Goal: Task Accomplishment & Management: Manage account settings

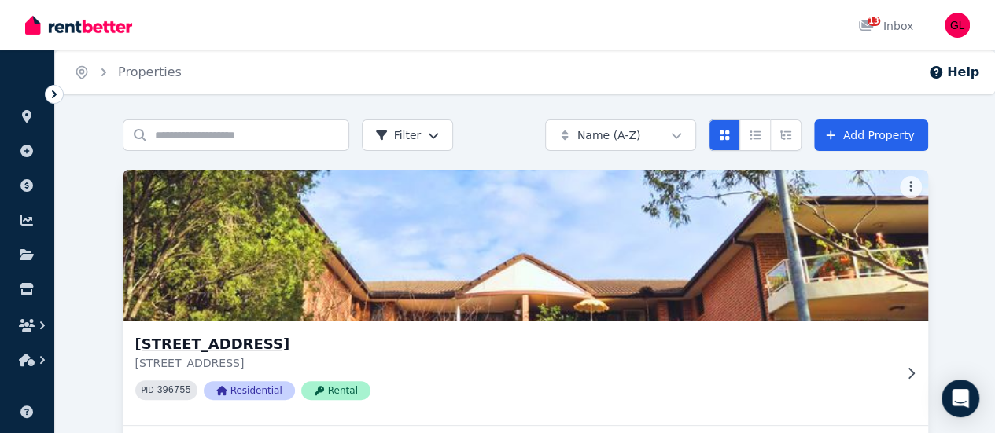
scroll to position [215, 0]
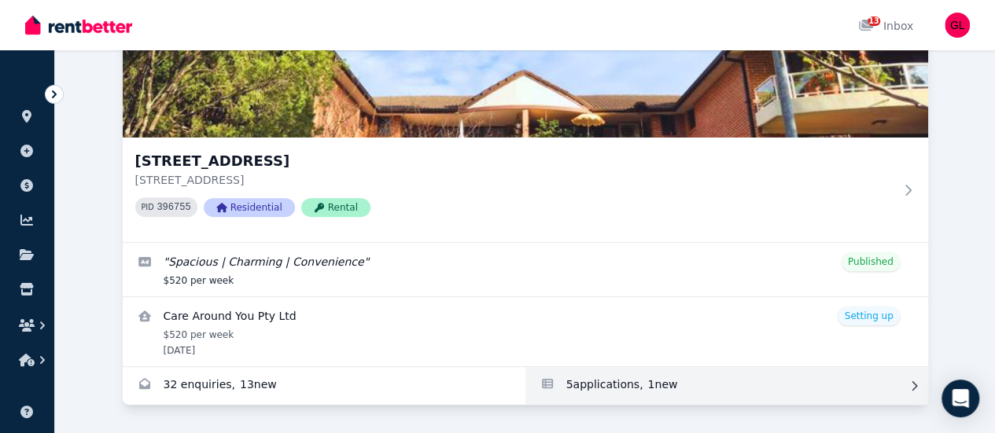
click at [525, 370] on link "Applications for 13/52-56 Manchester St, Merrylands" at bounding box center [726, 386] width 403 height 38
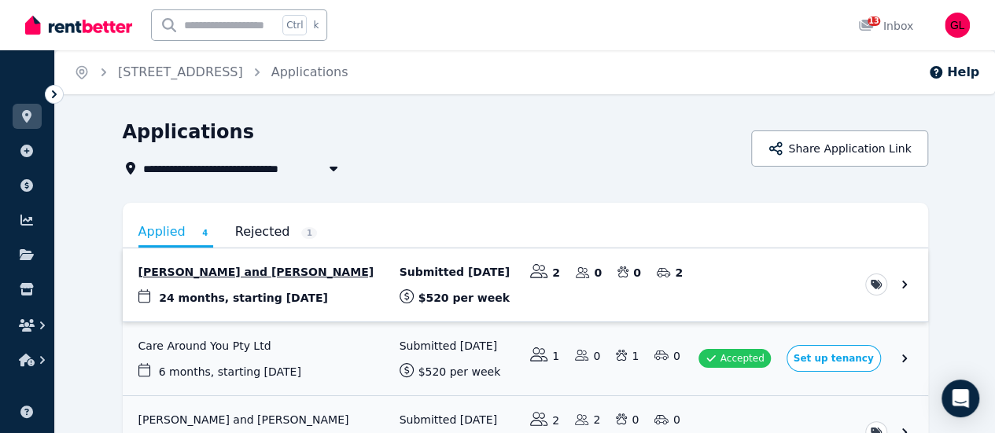
click at [421, 273] on link "View application: Filiz Aras and Bunyamin Aras" at bounding box center [525, 285] width 805 height 73
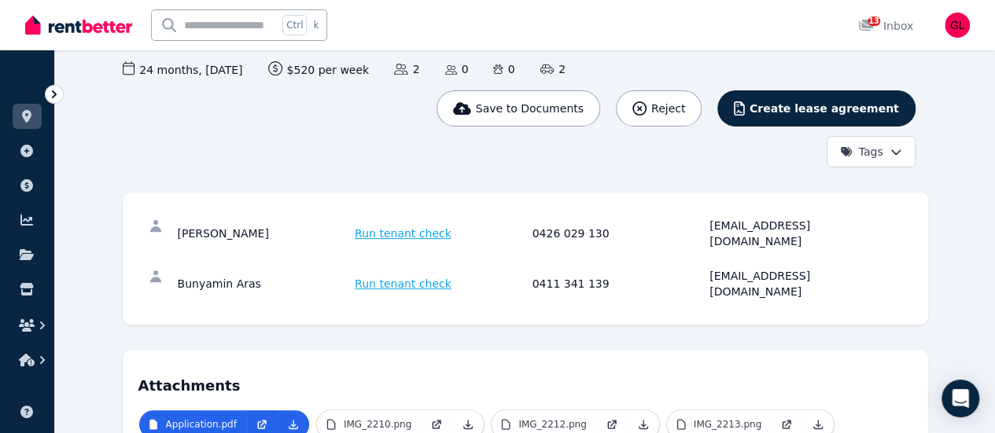
scroll to position [343, 0]
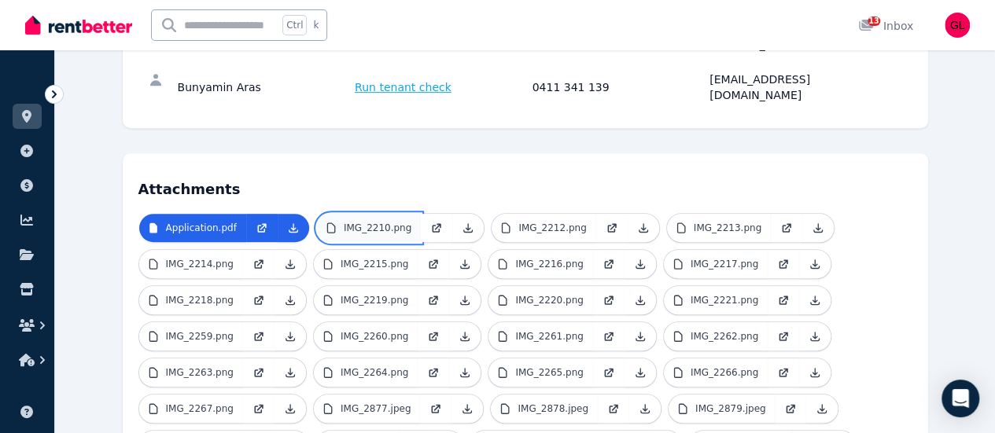
click at [344, 222] on p "IMG_2210.png" at bounding box center [378, 228] width 68 height 13
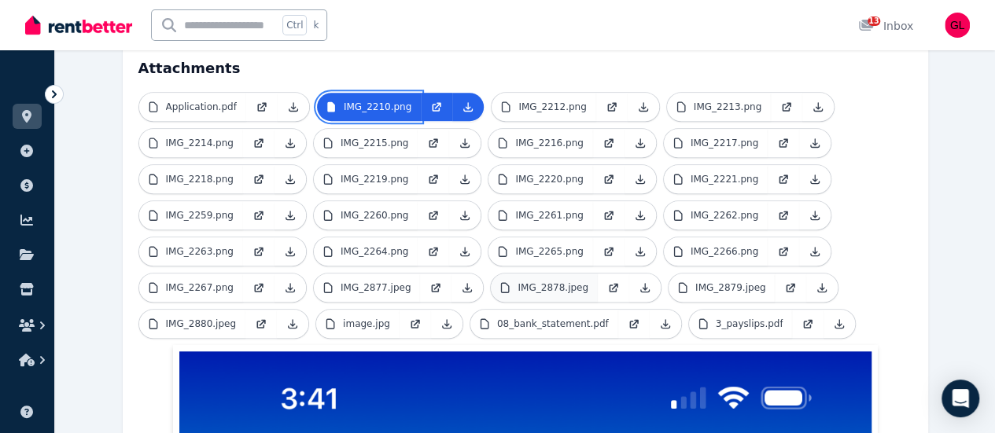
scroll to position [264, 0]
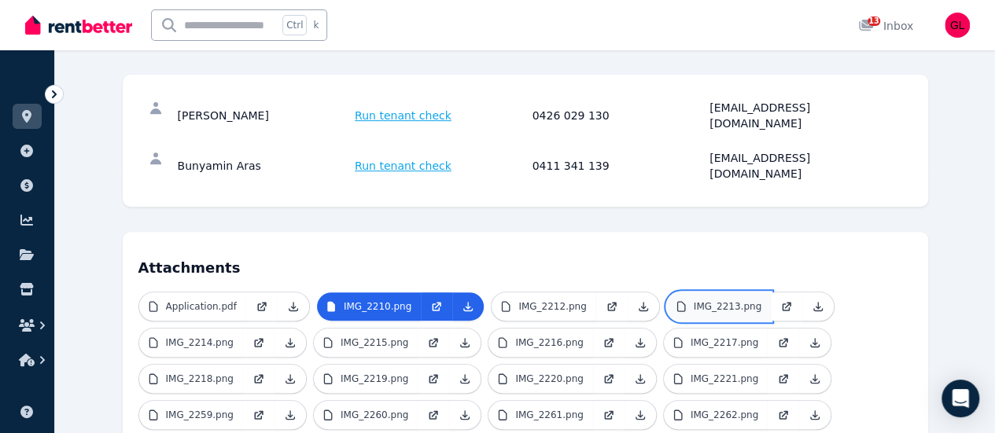
click at [694, 300] on p "IMG_2213.png" at bounding box center [728, 306] width 68 height 13
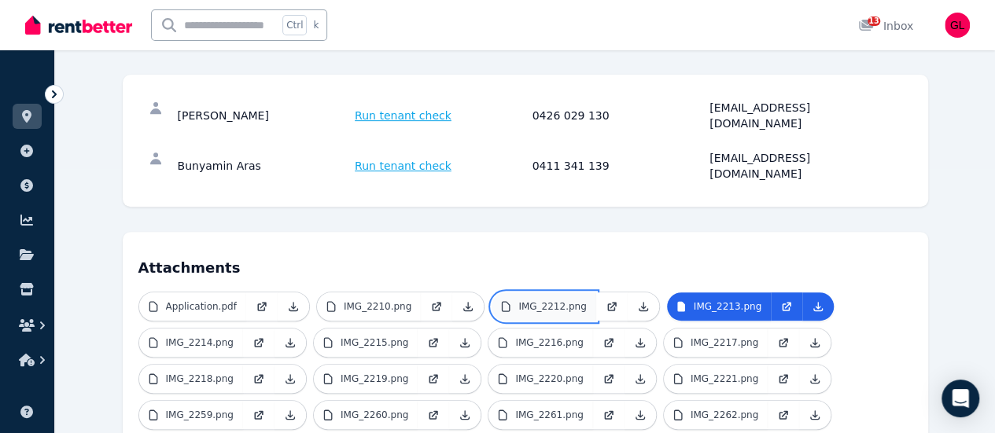
click at [518, 300] on p "IMG_2212.png" at bounding box center [552, 306] width 68 height 13
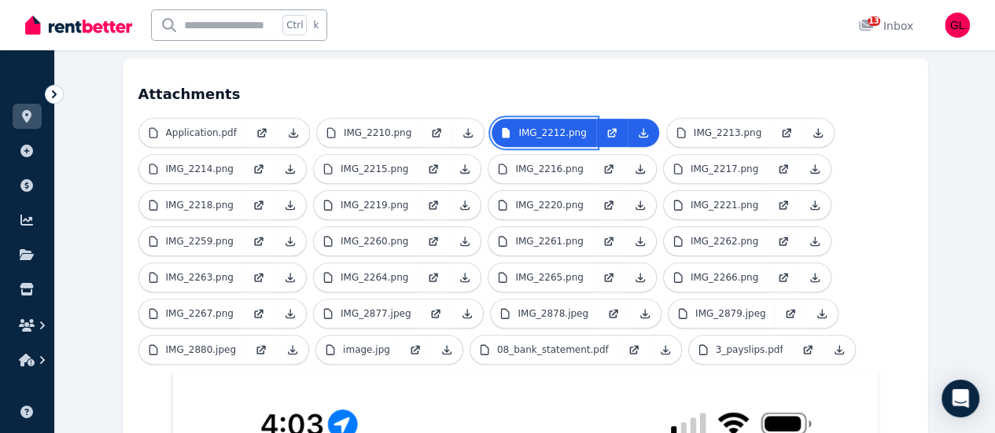
scroll to position [343, 0]
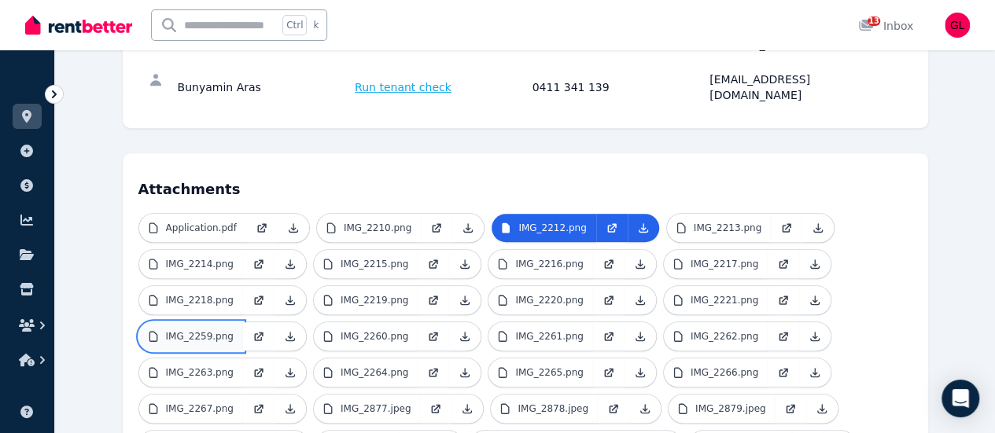
click at [234, 330] on p "IMG_2259.png" at bounding box center [200, 336] width 68 height 13
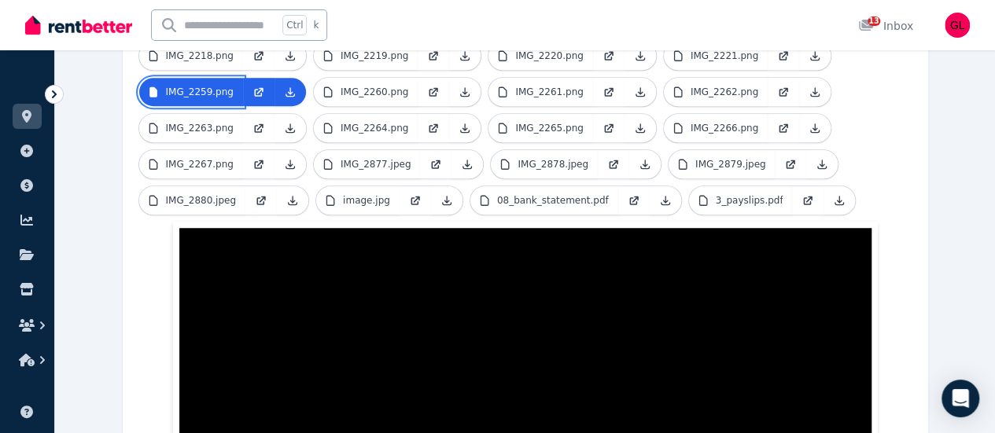
scroll to position [194, 0]
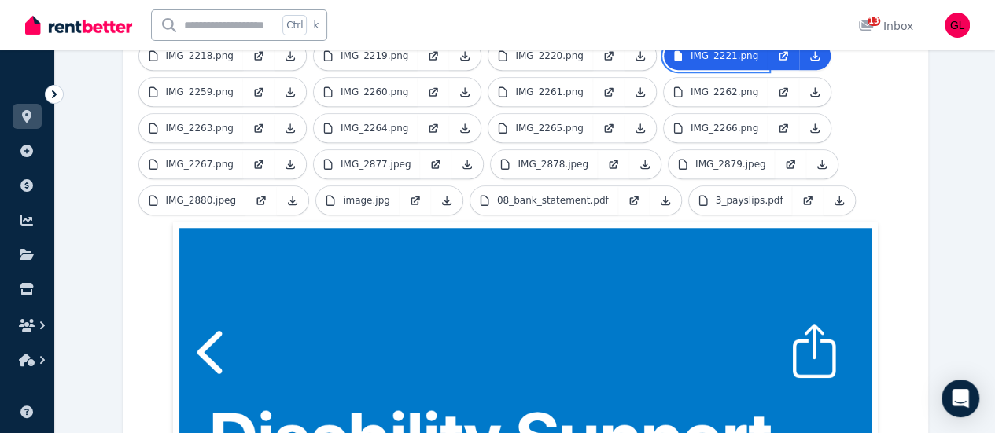
scroll to position [273, 0]
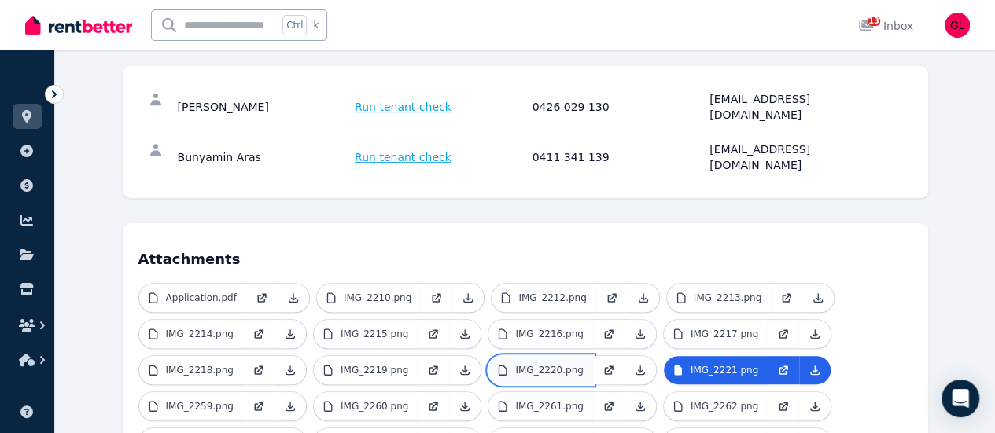
click at [515, 364] on p "IMG_2220.png" at bounding box center [549, 370] width 68 height 13
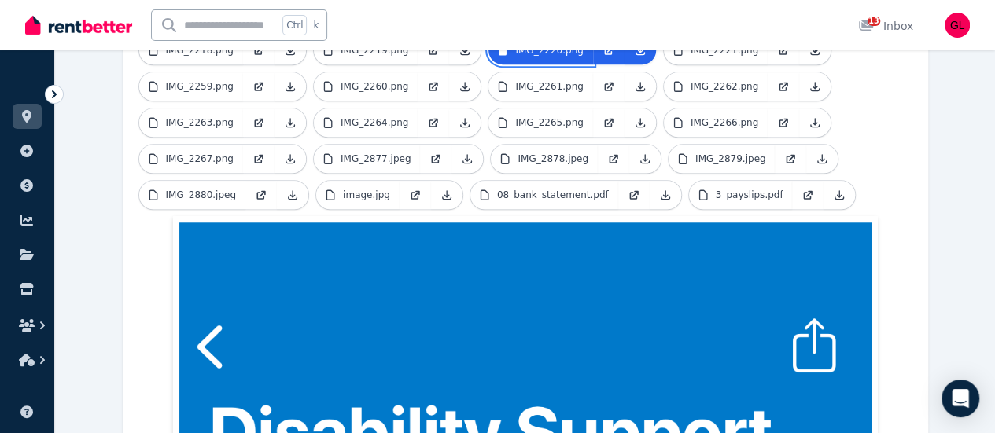
scroll to position [509, 0]
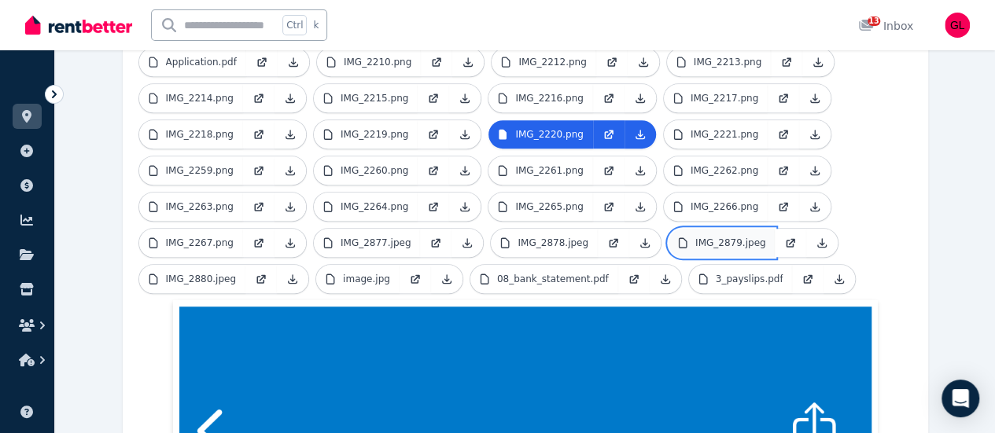
click at [695, 237] on p "IMG_2879.jpeg" at bounding box center [730, 243] width 71 height 13
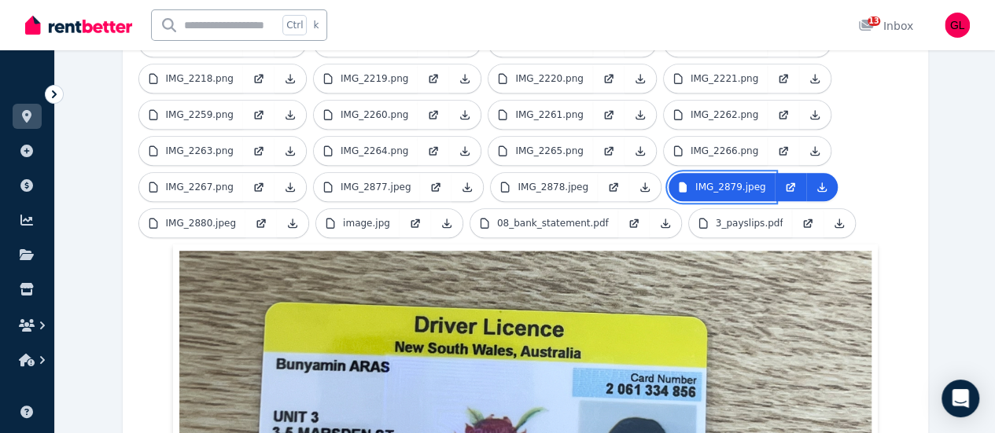
scroll to position [504, 0]
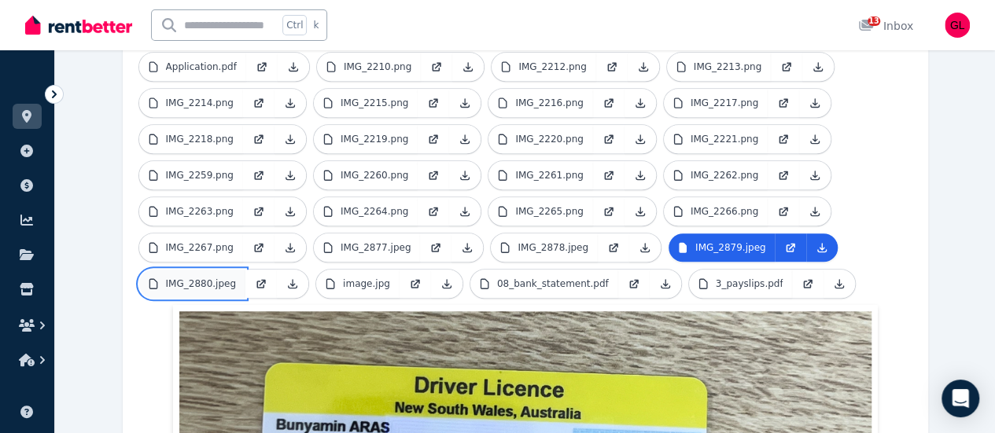
click at [246, 270] on link "IMG_2880.jpeg" at bounding box center [192, 284] width 107 height 28
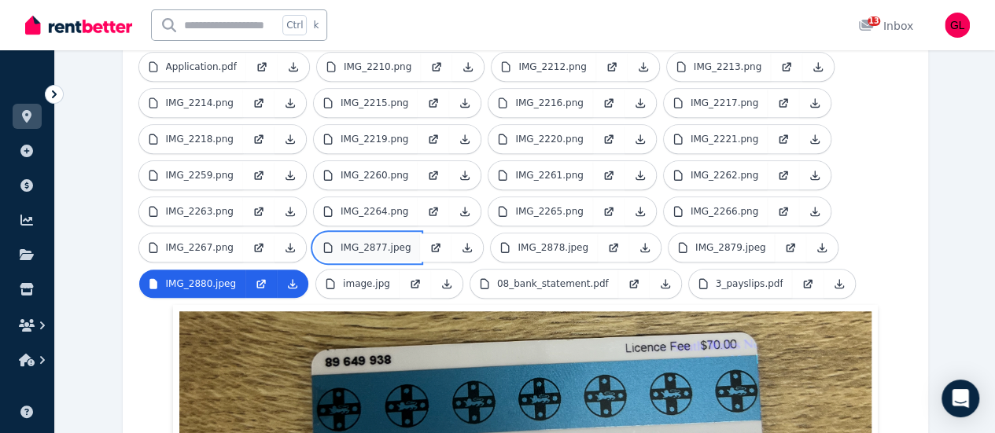
click at [341, 241] on p "IMG_2877.jpeg" at bounding box center [376, 247] width 71 height 13
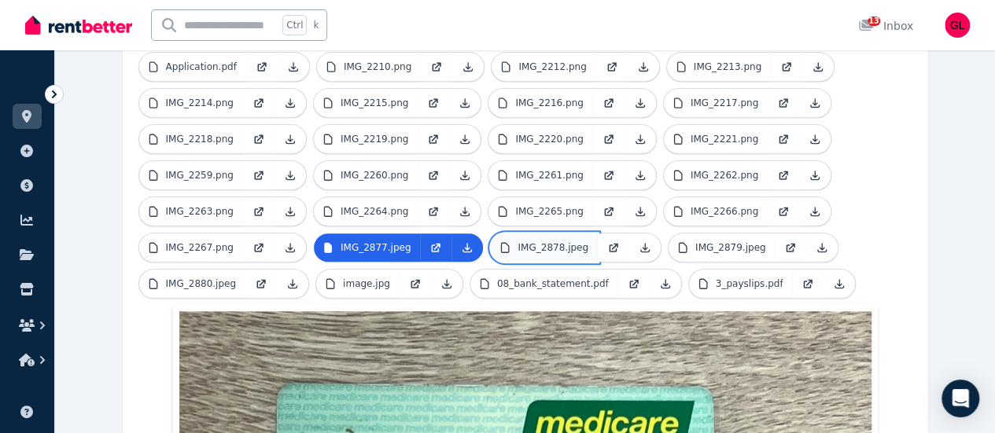
click at [491, 234] on link "IMG_2878.jpeg" at bounding box center [544, 248] width 107 height 28
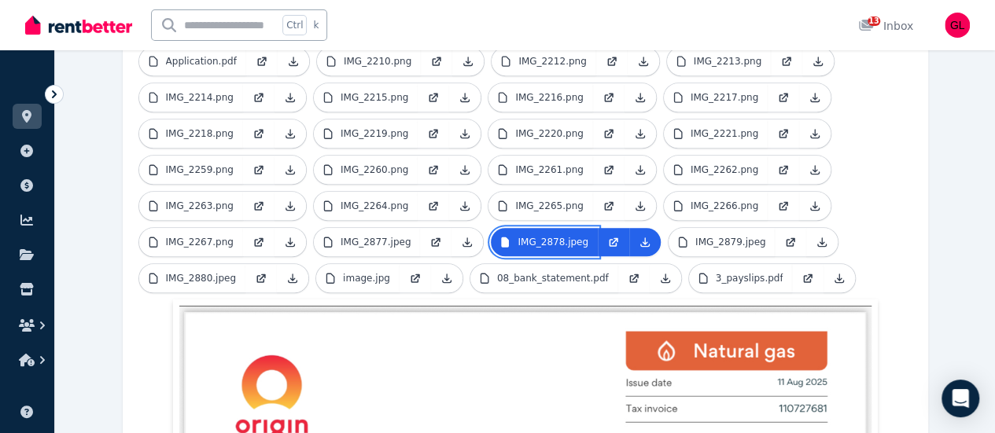
scroll to position [426, 0]
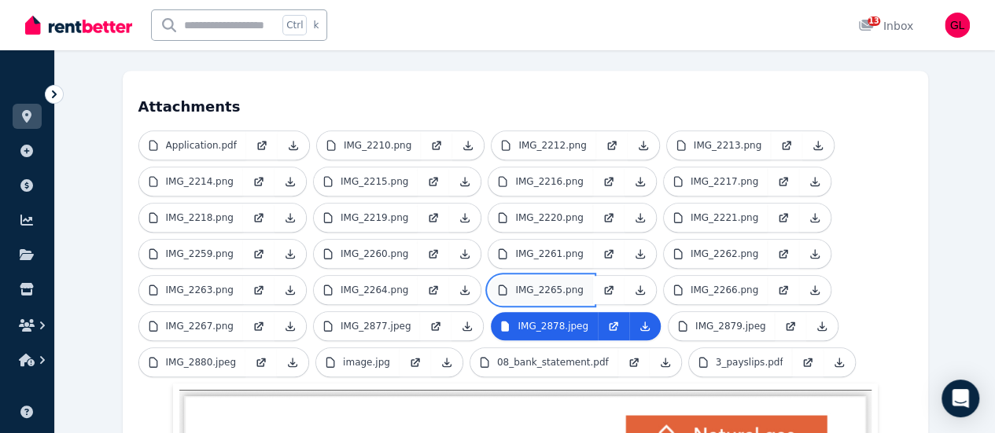
click at [583, 284] on p "IMG_2265.png" at bounding box center [549, 290] width 68 height 13
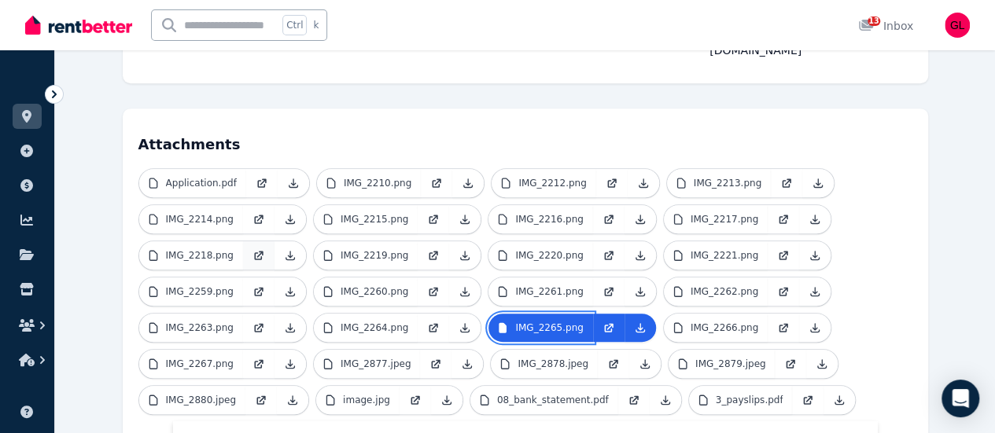
scroll to position [347, 0]
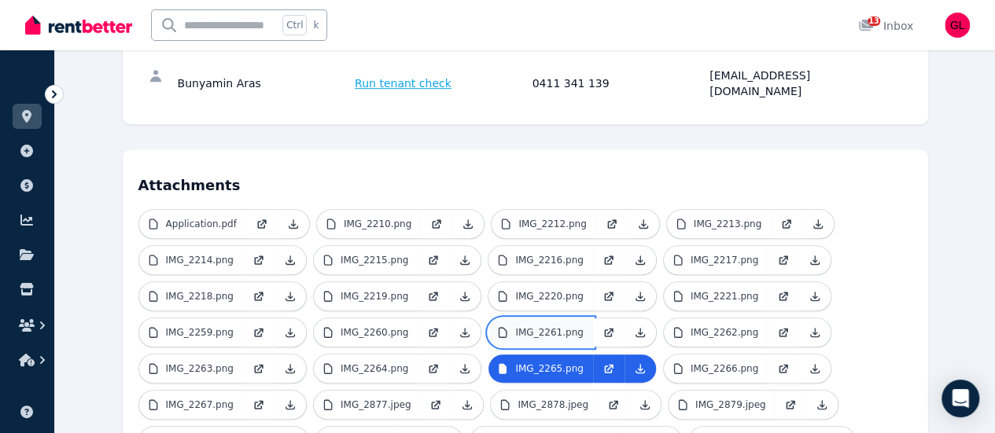
click at [583, 326] on p "IMG_2261.png" at bounding box center [549, 332] width 68 height 13
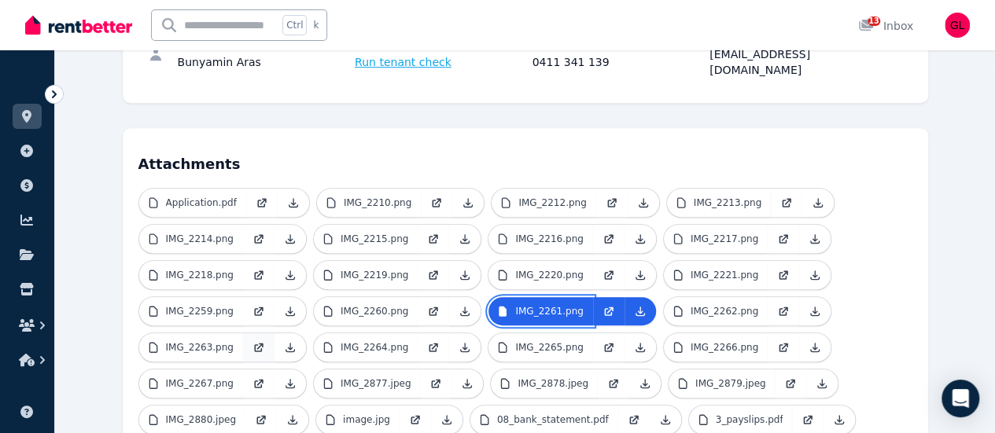
scroll to position [268, 0]
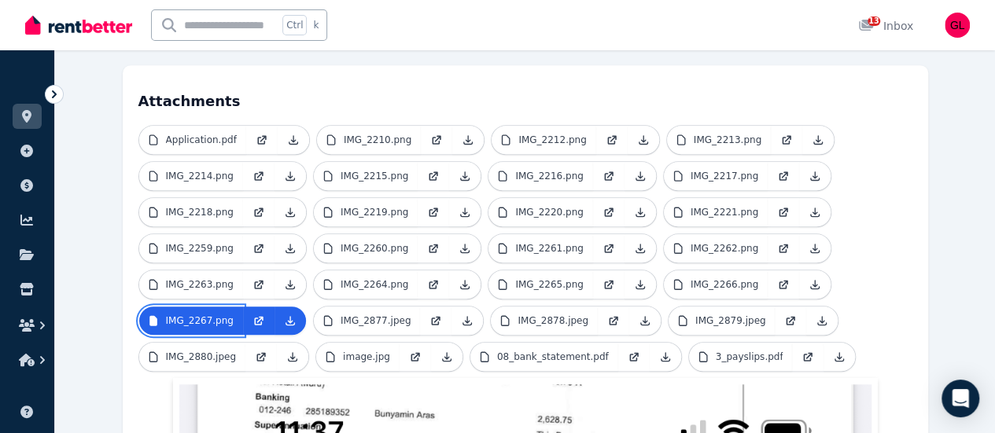
scroll to position [347, 0]
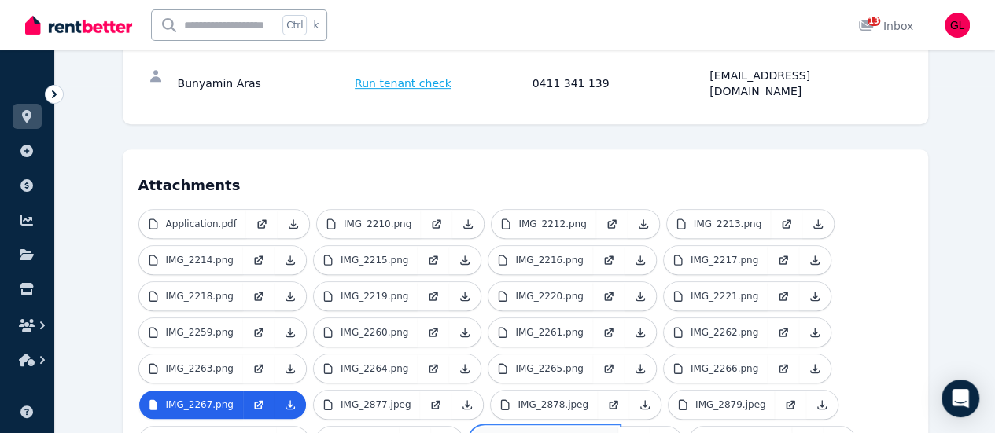
click at [497, 433] on p "08_bank_statement.pdf" at bounding box center [553, 441] width 112 height 13
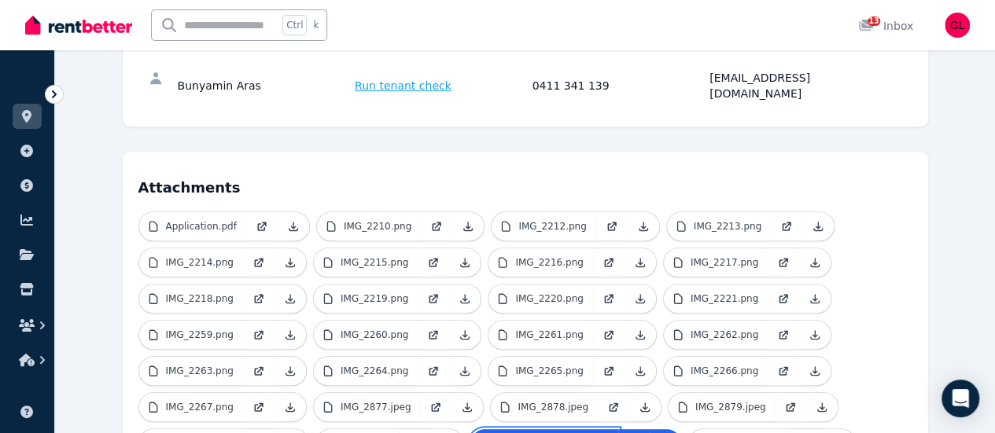
scroll to position [389, 0]
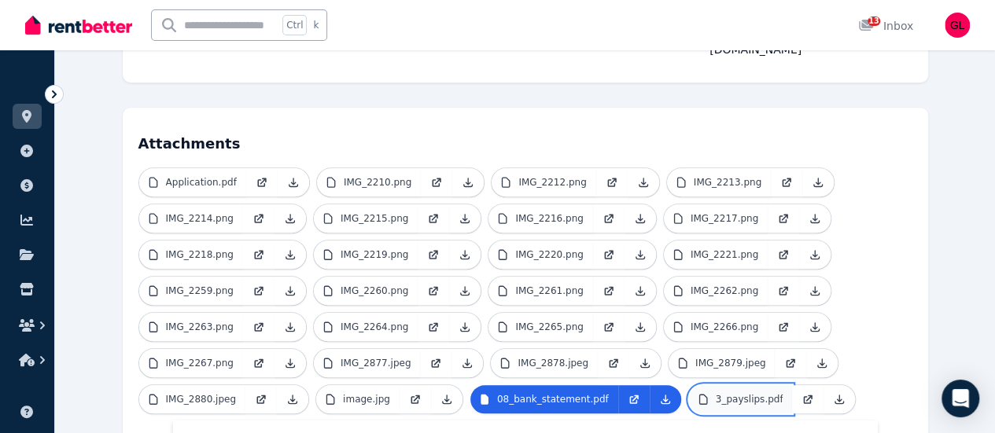
click at [716, 393] on p "3_payslips.pdf" at bounding box center [750, 399] width 68 height 13
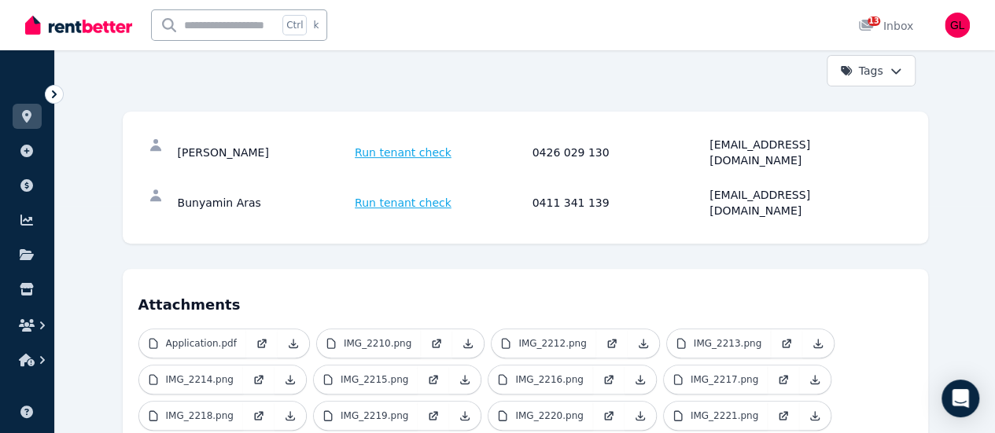
scroll to position [0, 0]
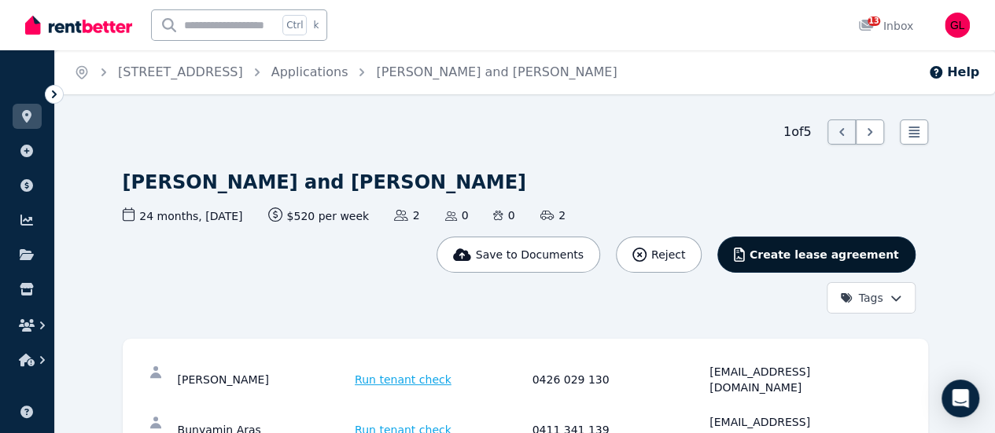
click at [899, 247] on span "Create lease agreement" at bounding box center [824, 255] width 149 height 16
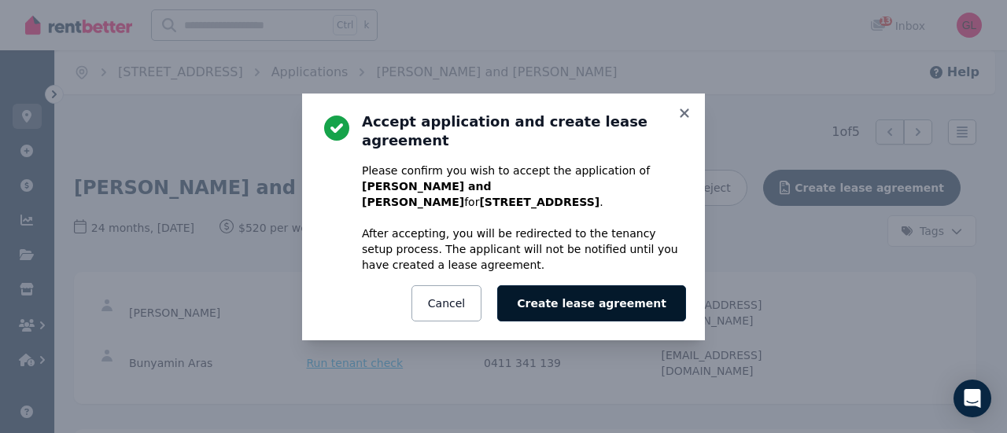
click at [608, 289] on button "Create lease agreement" at bounding box center [591, 304] width 189 height 36
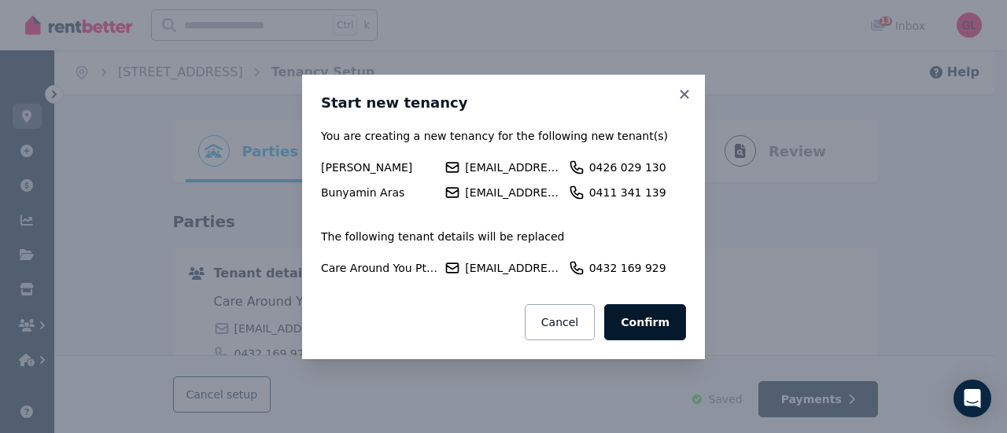
click at [653, 328] on button "Confirm" at bounding box center [645, 322] width 82 height 36
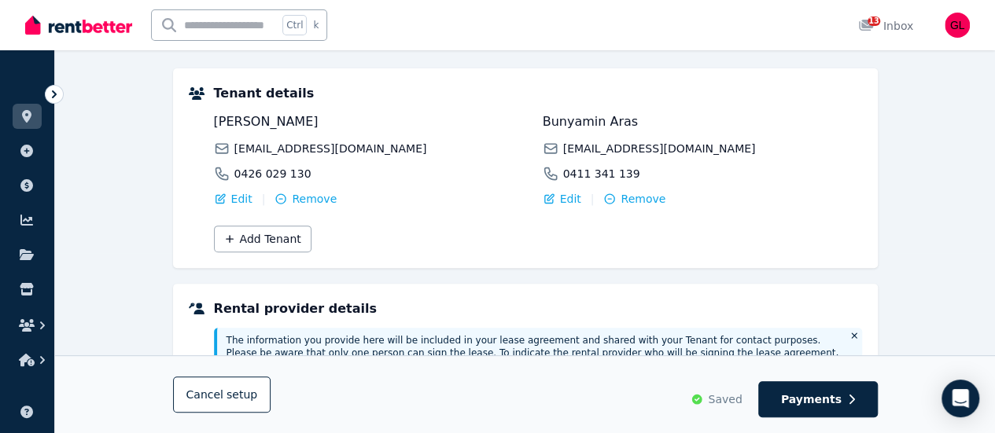
scroll to position [157, 0]
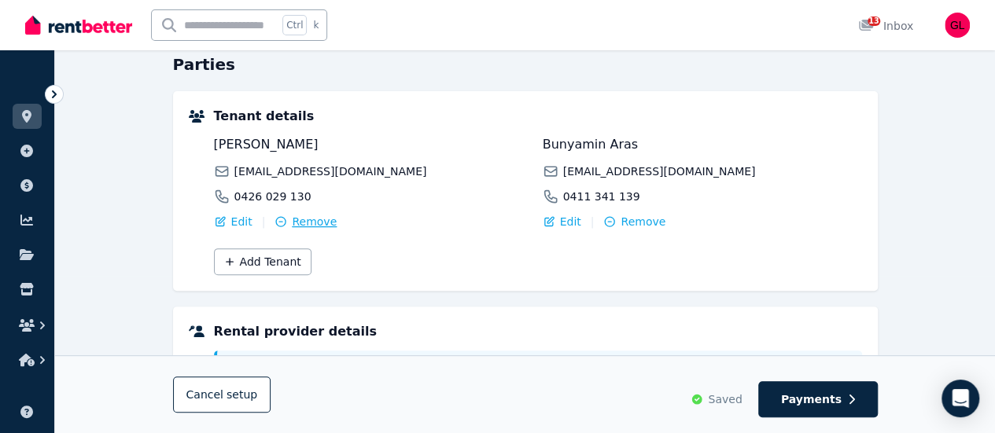
click at [307, 220] on span "Remove" at bounding box center [314, 222] width 45 height 16
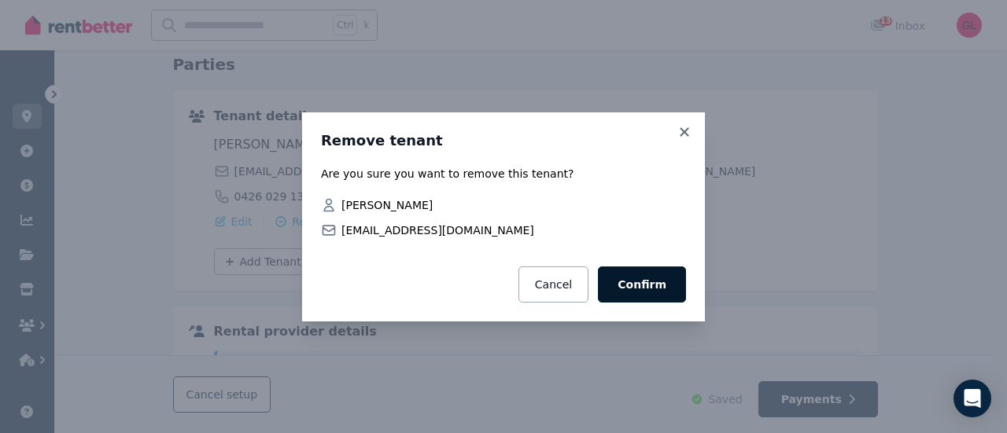
click at [643, 287] on button "Confirm" at bounding box center [642, 285] width 88 height 36
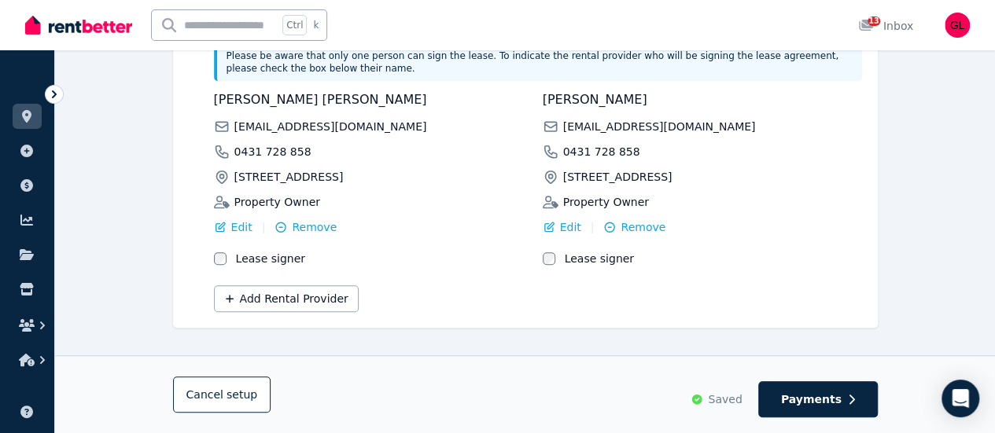
scroll to position [479, 0]
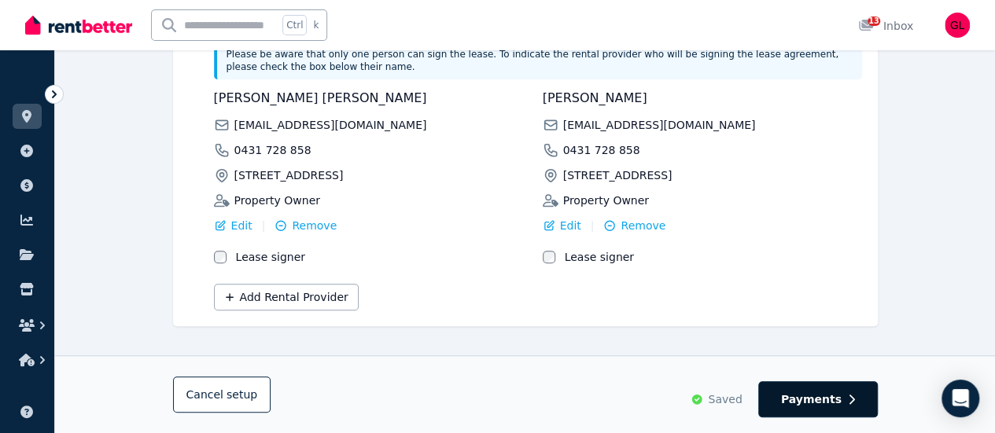
click at [794, 410] on button "Payments" at bounding box center [818, 400] width 120 height 36
select select "**********"
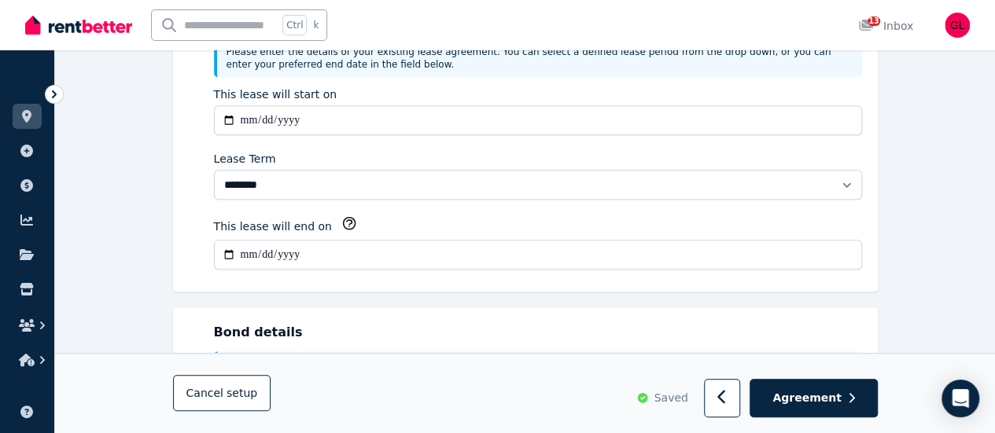
scroll to position [0, 0]
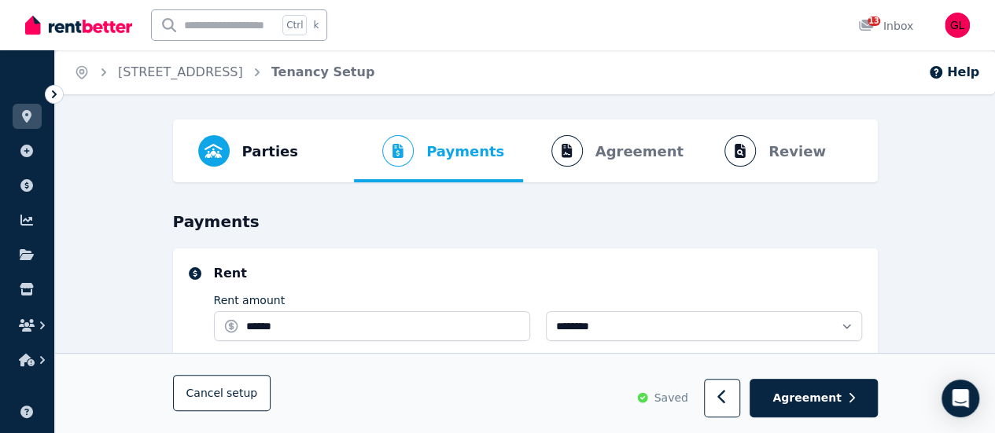
select select "**********"
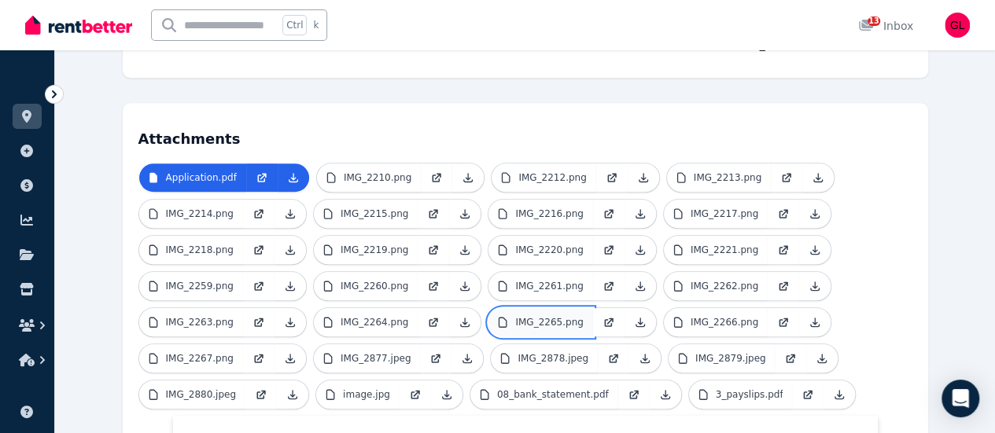
click at [592, 308] on link "IMG_2265.png" at bounding box center [540, 322] width 104 height 28
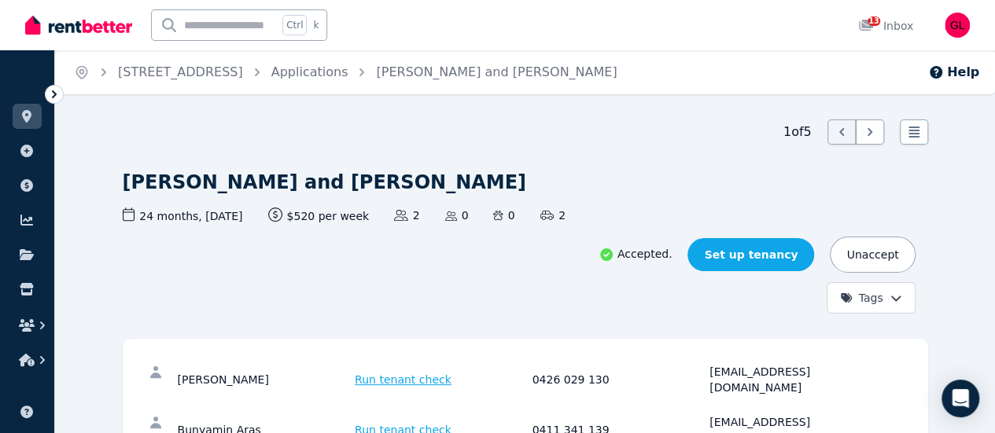
click at [814, 238] on link "Set up tenancy" at bounding box center [750, 254] width 127 height 33
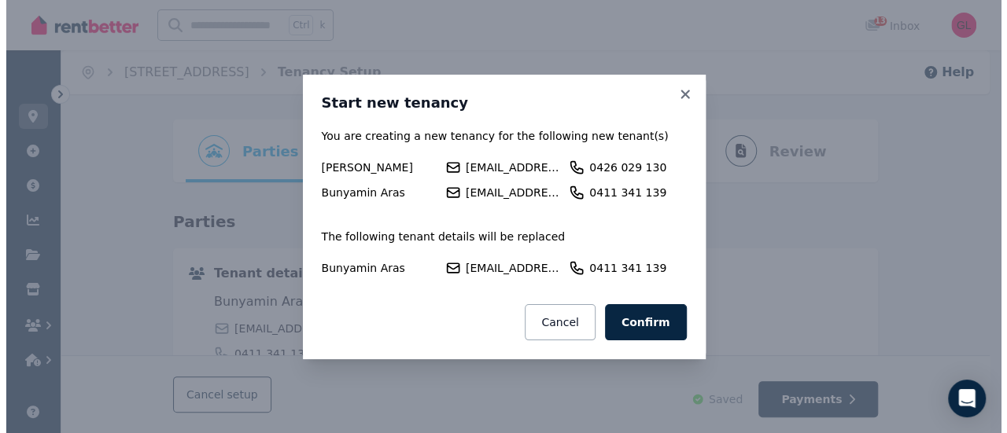
scroll to position [79, 0]
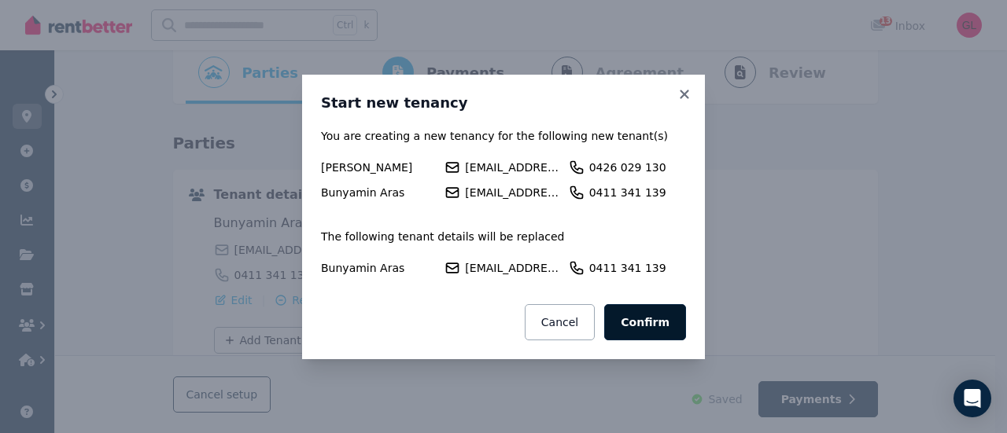
click at [649, 311] on button "Confirm" at bounding box center [645, 322] width 82 height 36
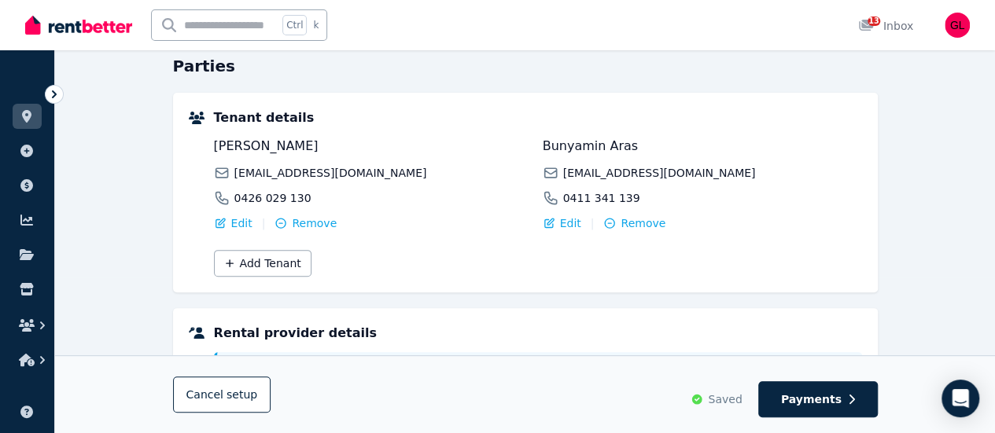
scroll to position [236, 0]
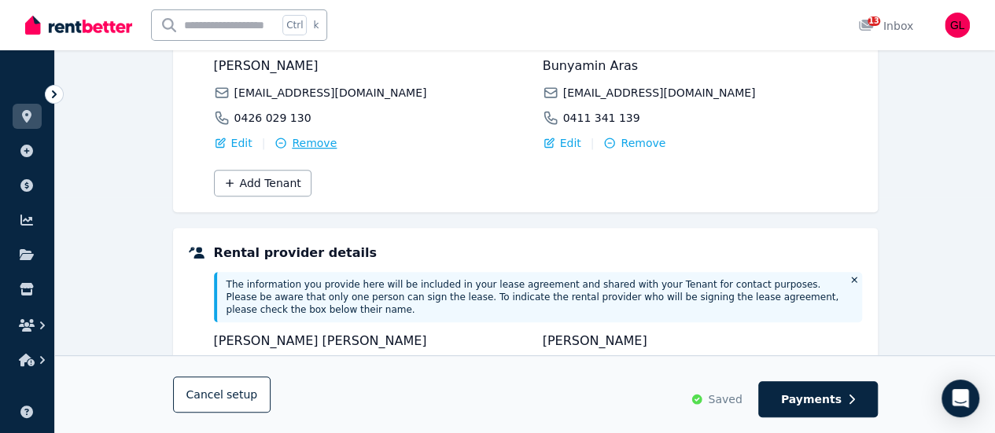
click at [304, 146] on span "Remove" at bounding box center [314, 143] width 45 height 16
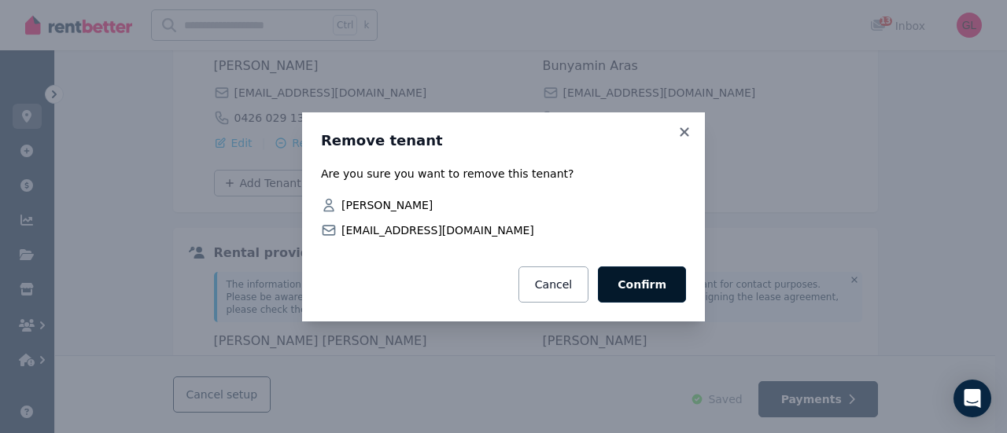
click at [635, 282] on button "Confirm" at bounding box center [642, 285] width 88 height 36
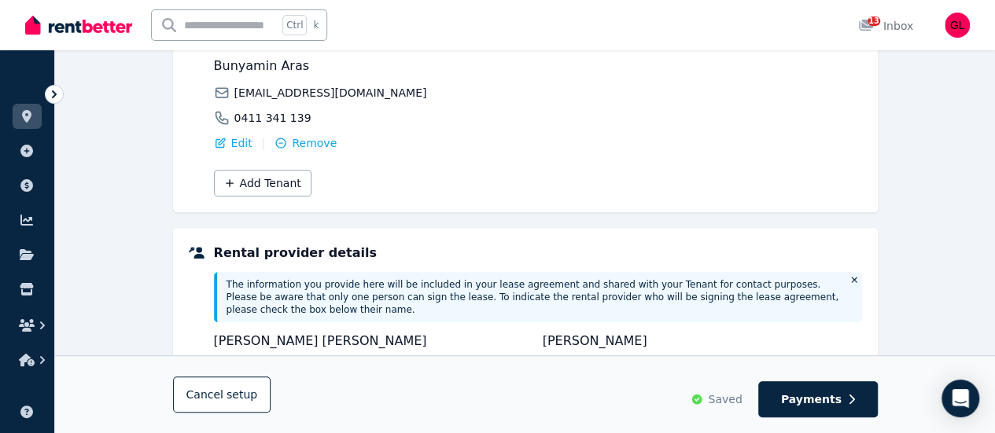
click at [931, 179] on div "Parties Rental provider and tenant details Payments Bond and rental payments Ag…" at bounding box center [525, 288] width 940 height 808
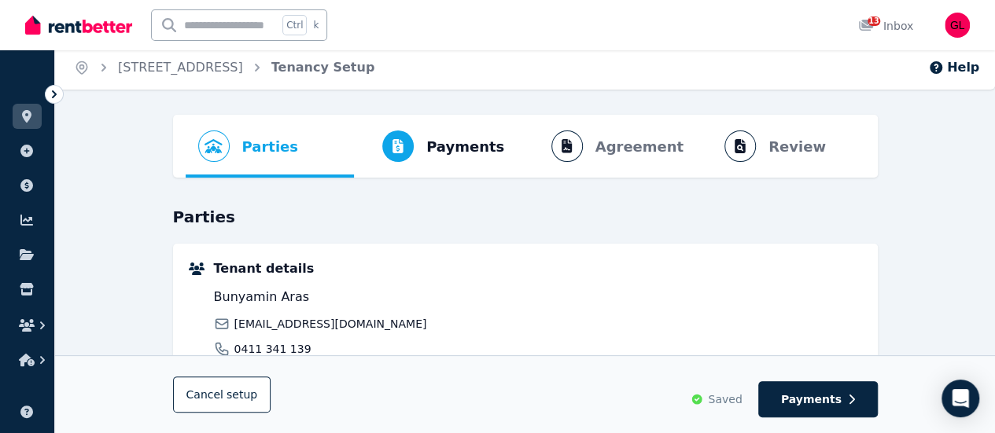
scroll to position [0, 0]
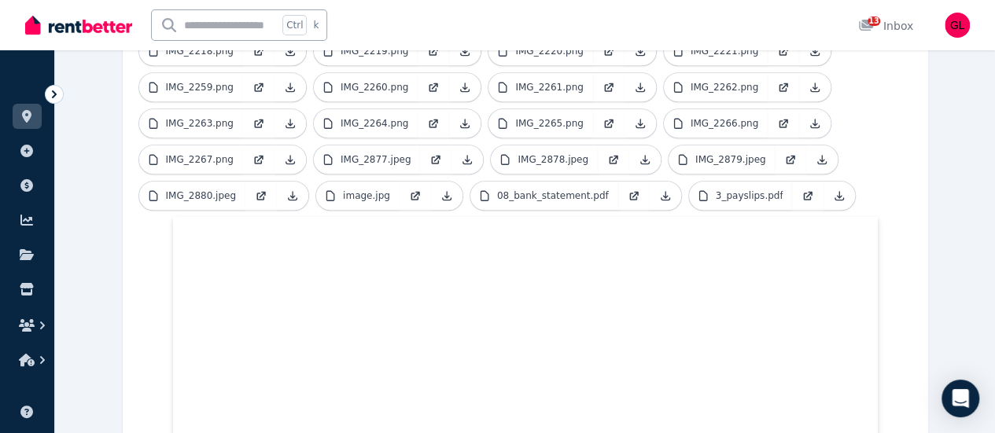
scroll to position [356, 0]
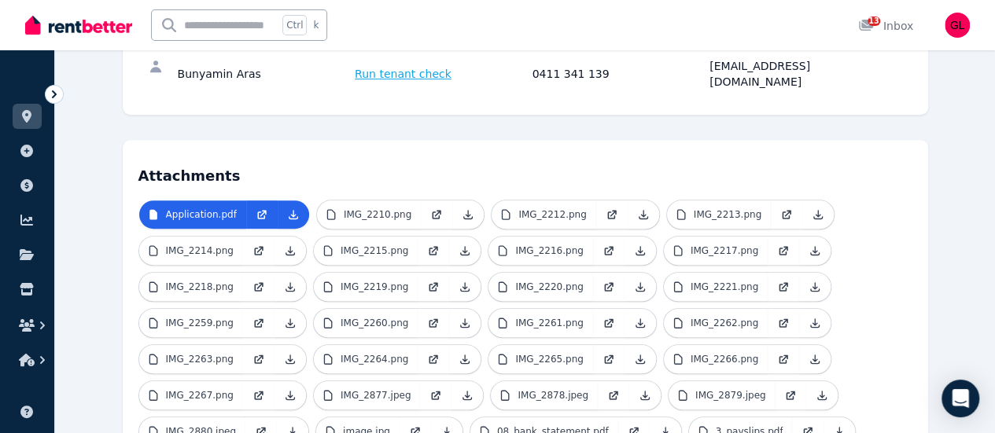
click at [673, 300] on ul "Application.pdf IMG_2210.png IMG_2212.png IMG_2213.png IMG_2214.png IMG_2215.pn…" at bounding box center [525, 326] width 774 height 253
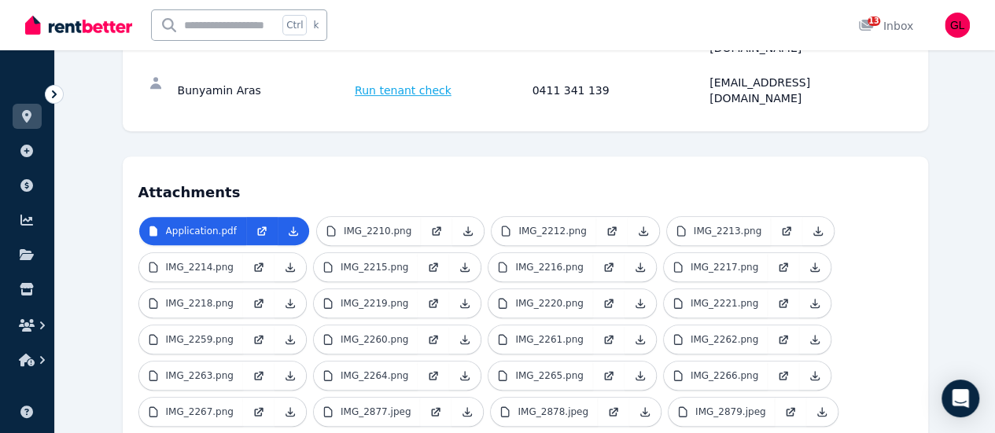
scroll to position [0, 0]
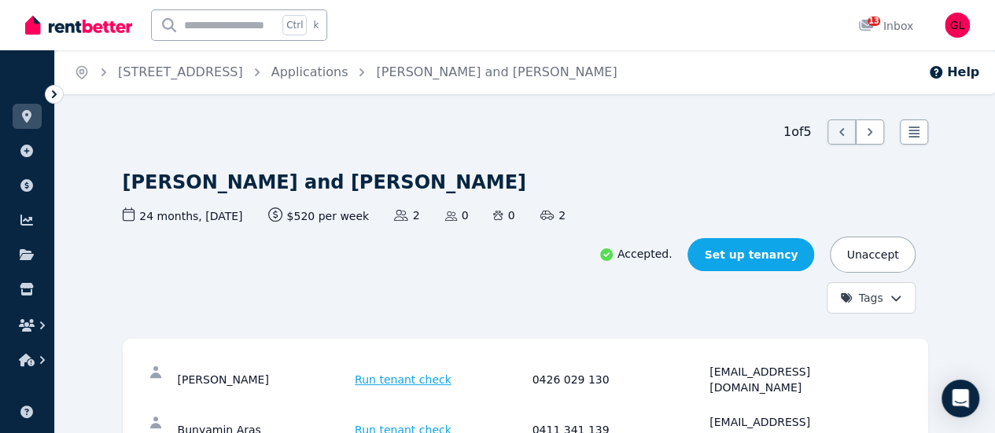
click at [814, 238] on link "Set up tenancy" at bounding box center [750, 254] width 127 height 33
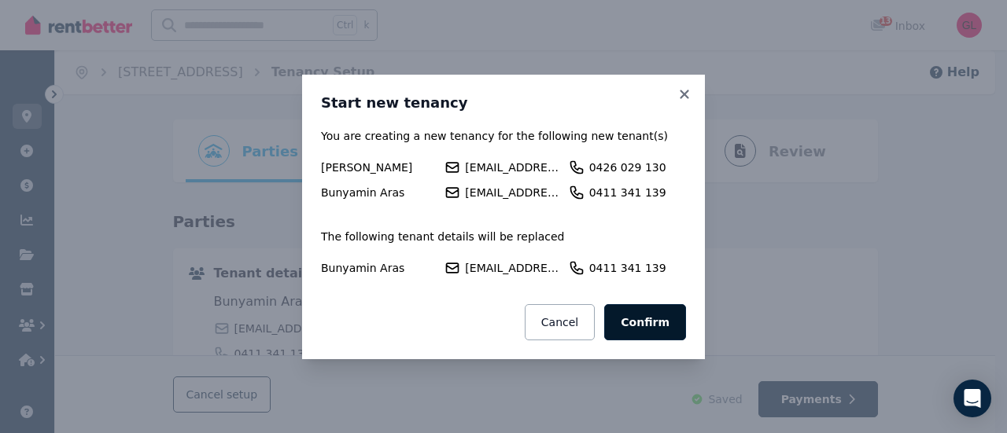
click at [651, 317] on button "Confirm" at bounding box center [645, 322] width 82 height 36
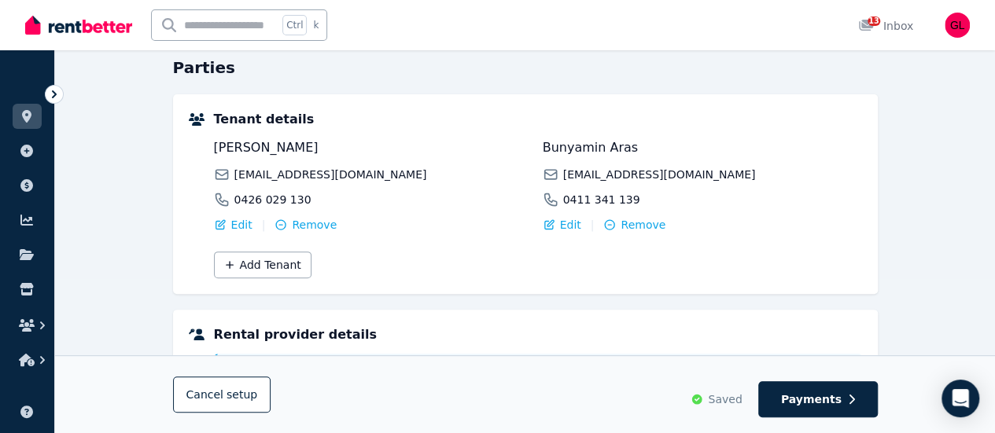
scroll to position [86, 0]
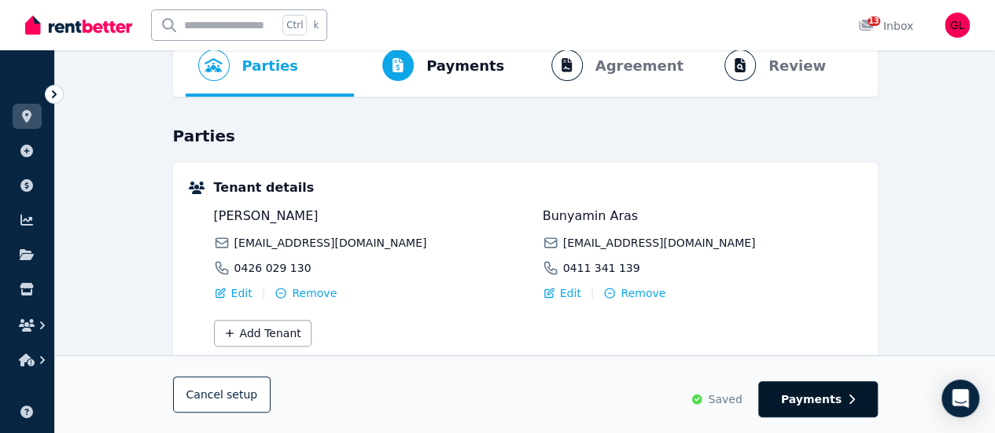
click at [819, 404] on span "Payments" at bounding box center [811, 400] width 61 height 16
select select "**********"
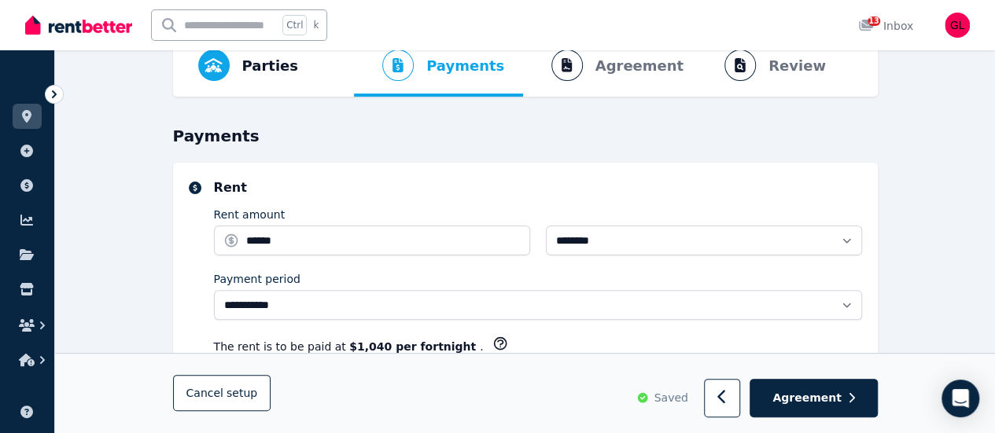
scroll to position [0, 0]
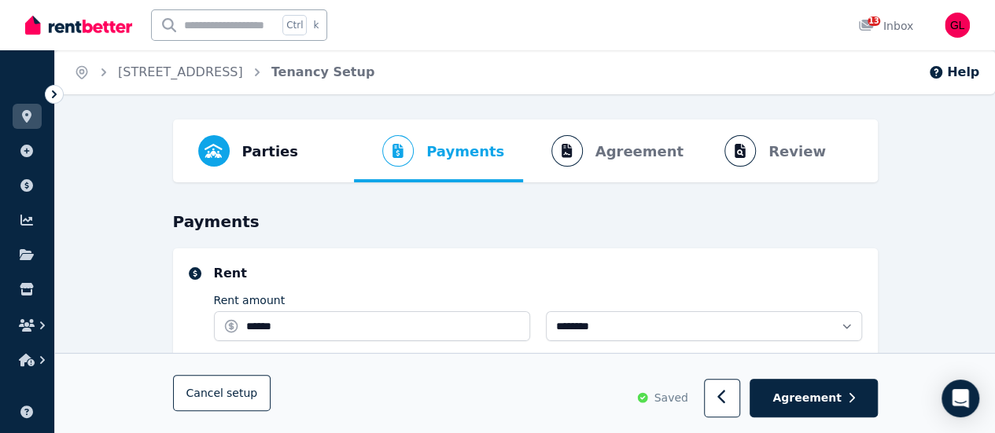
select select "**********"
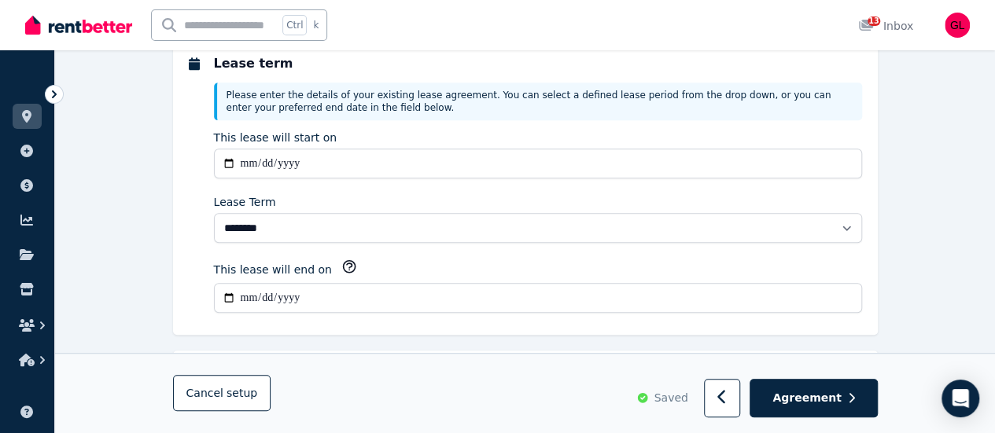
scroll to position [472, 0]
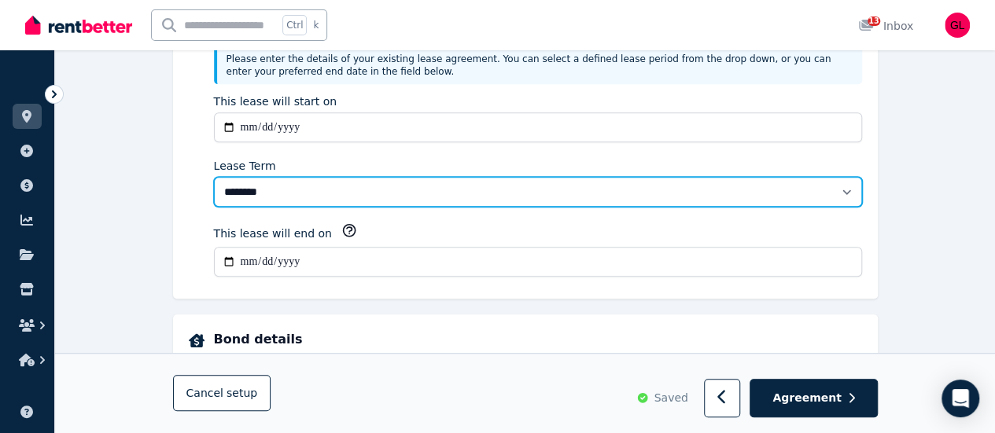
click at [643, 195] on select "******** ******** ********* ******* ******* ******* ******* ***** ********" at bounding box center [538, 192] width 648 height 30
select select "**********"
click at [214, 177] on select "******** ******** ********* ******* ******* ******* ******* ***** ********" at bounding box center [538, 192] width 648 height 30
type input "**********"
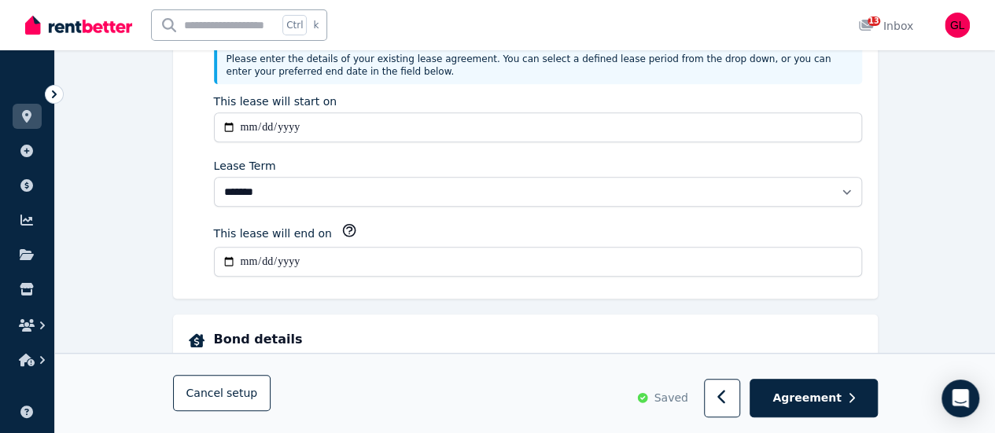
click at [540, 223] on div "This lease will end on" at bounding box center [538, 233] width 648 height 21
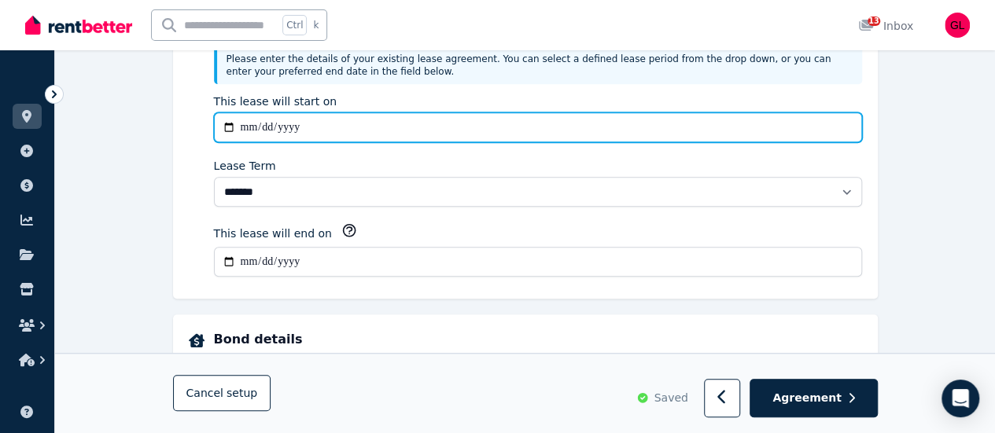
click at [365, 122] on input "**********" at bounding box center [538, 127] width 648 height 30
click at [264, 127] on input "**********" at bounding box center [538, 127] width 648 height 30
click at [245, 122] on input "**********" at bounding box center [538, 127] width 648 height 30
type input "**********"
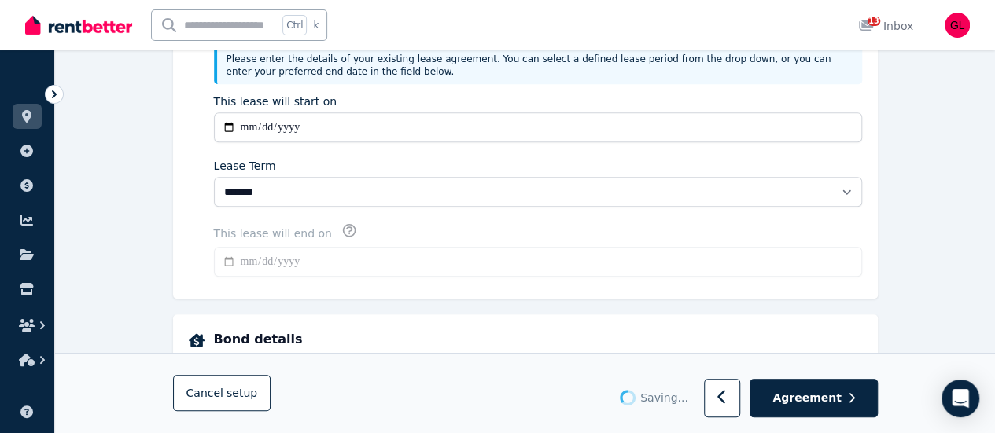
click at [266, 146] on div "**********" at bounding box center [538, 150] width 648 height 265
type input "**********"
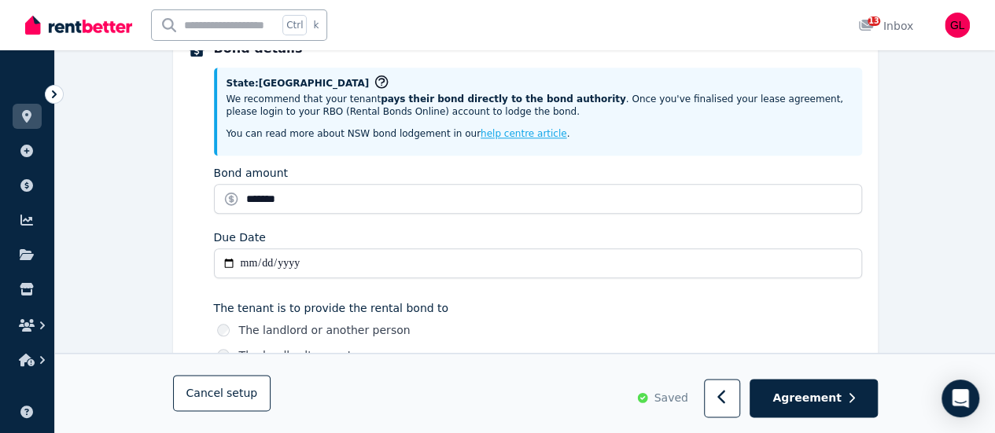
scroll to position [787, 0]
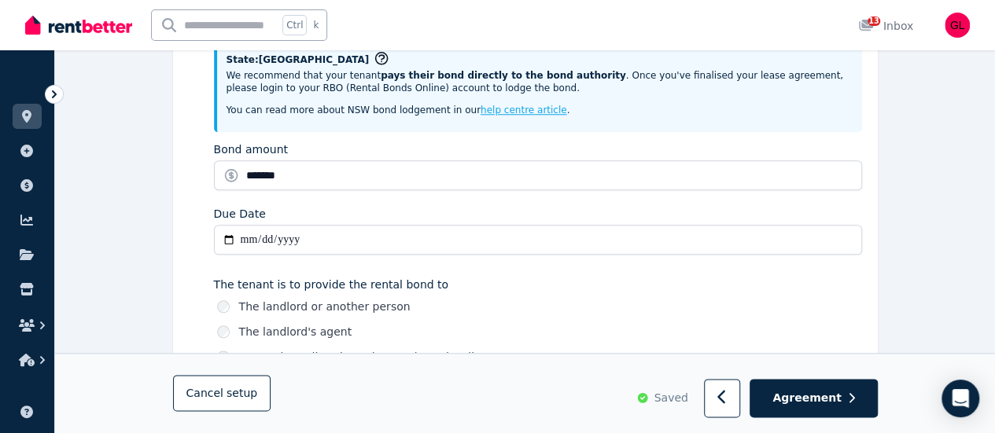
click at [280, 230] on input "**********" at bounding box center [538, 240] width 648 height 30
click at [253, 236] on input "**********" at bounding box center [538, 240] width 648 height 30
click at [230, 234] on input "**********" at bounding box center [538, 240] width 648 height 30
type input "**********"
click at [190, 257] on div "**********" at bounding box center [525, 225] width 673 height 418
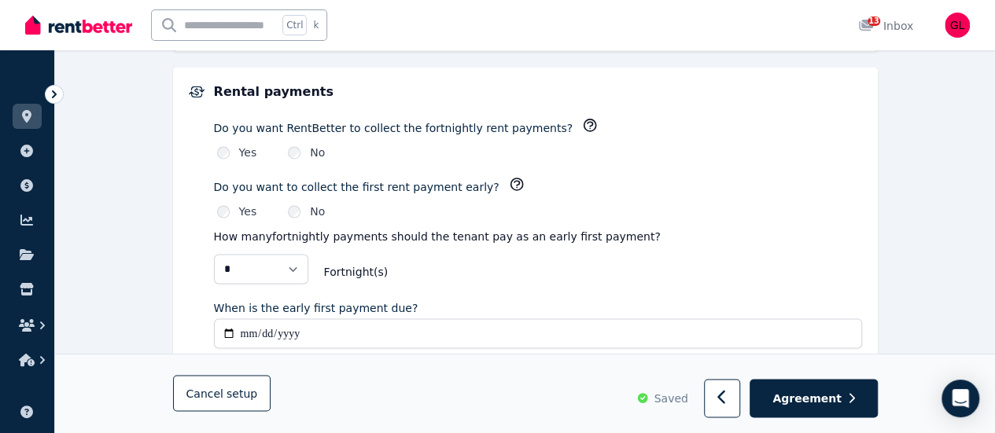
scroll to position [1259, 0]
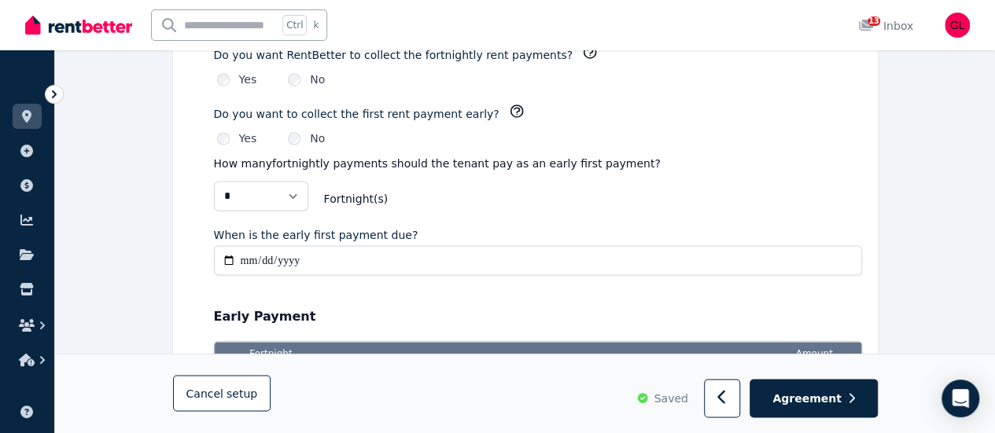
click at [260, 253] on input "**********" at bounding box center [538, 260] width 648 height 30
click at [238, 256] on input "**********" at bounding box center [538, 260] width 648 height 30
click at [231, 249] on input "**********" at bounding box center [538, 260] width 648 height 30
type input "**********"
click at [174, 252] on div "**********" at bounding box center [525, 345] width 705 height 702
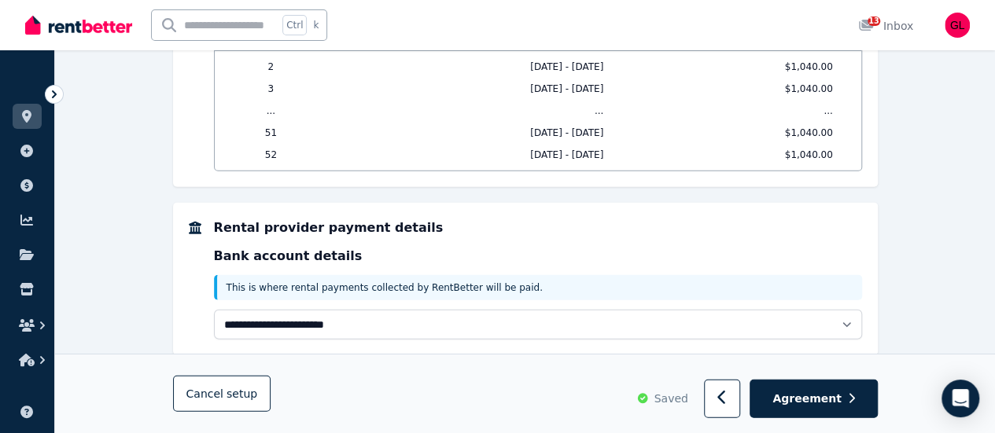
scroll to position [1798, 0]
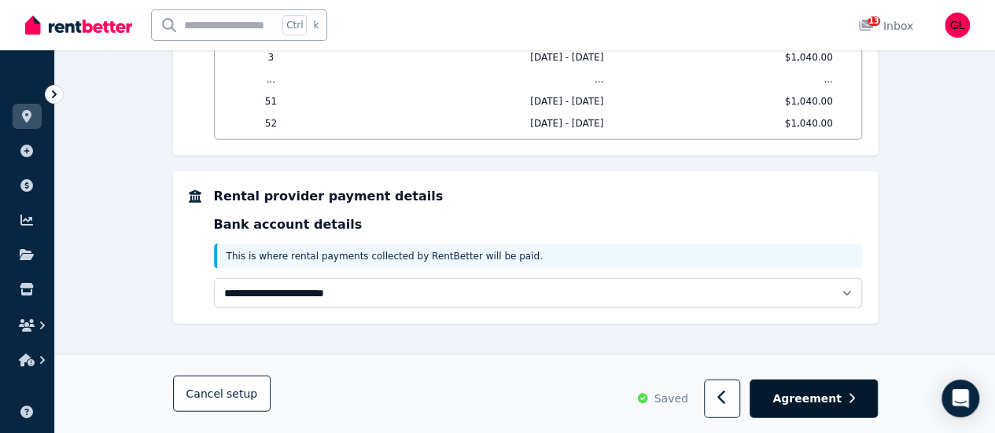
click at [816, 415] on button "Agreement" at bounding box center [813, 399] width 127 height 39
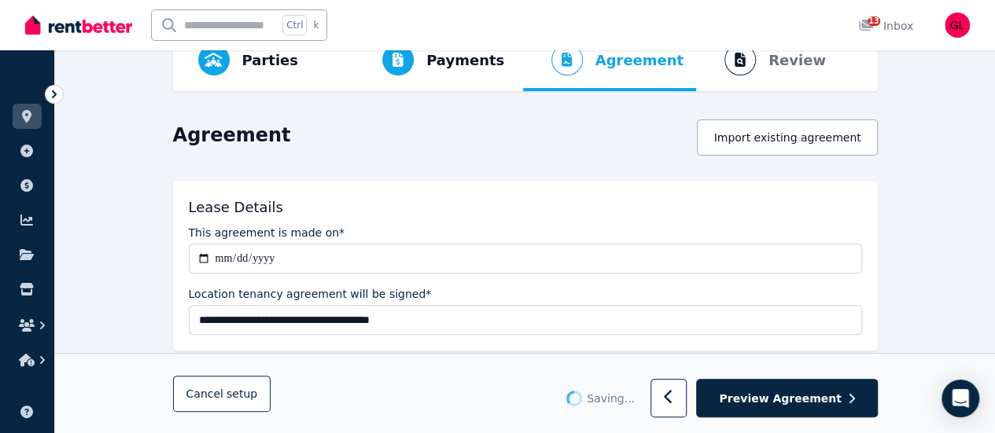
scroll to position [157, 0]
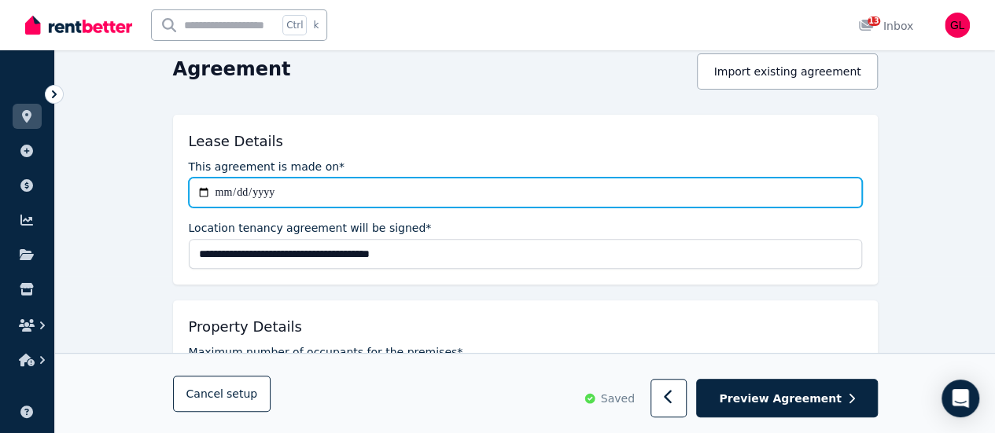
click at [236, 191] on input "**********" at bounding box center [525, 193] width 673 height 30
click at [228, 190] on input "**********" at bounding box center [525, 193] width 673 height 30
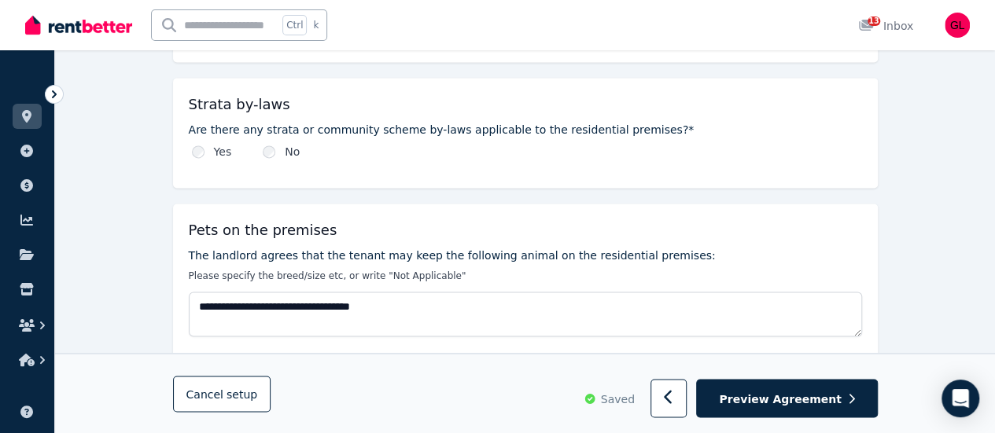
scroll to position [1101, 0]
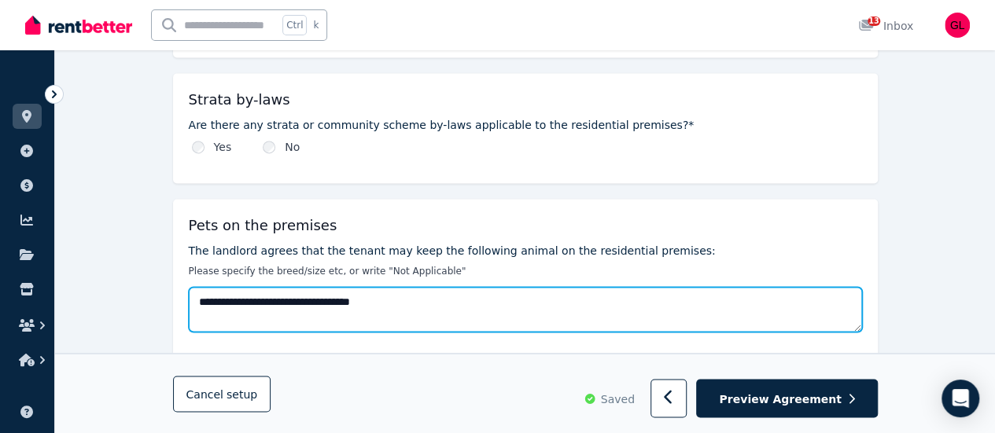
drag, startPoint x: 407, startPoint y: 280, endPoint x: 181, endPoint y: 292, distance: 226.1
click at [168, 299] on div "**********" at bounding box center [525, 183] width 940 height 2330
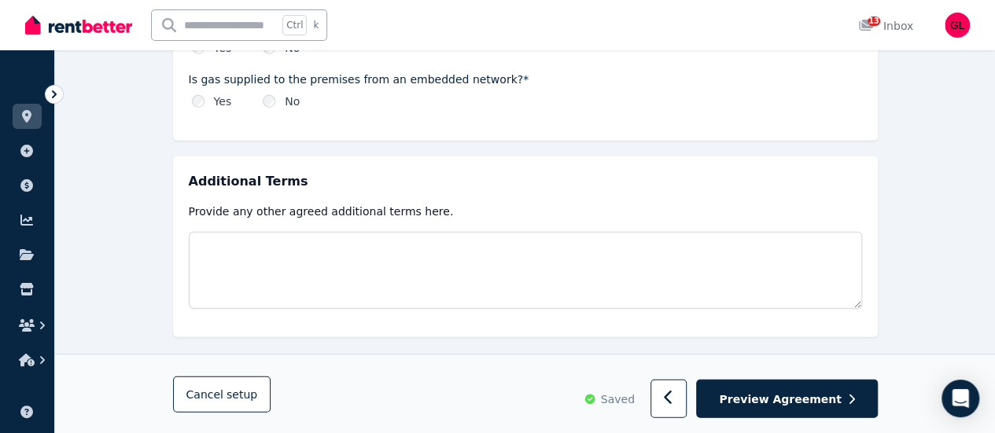
scroll to position [1989, 0]
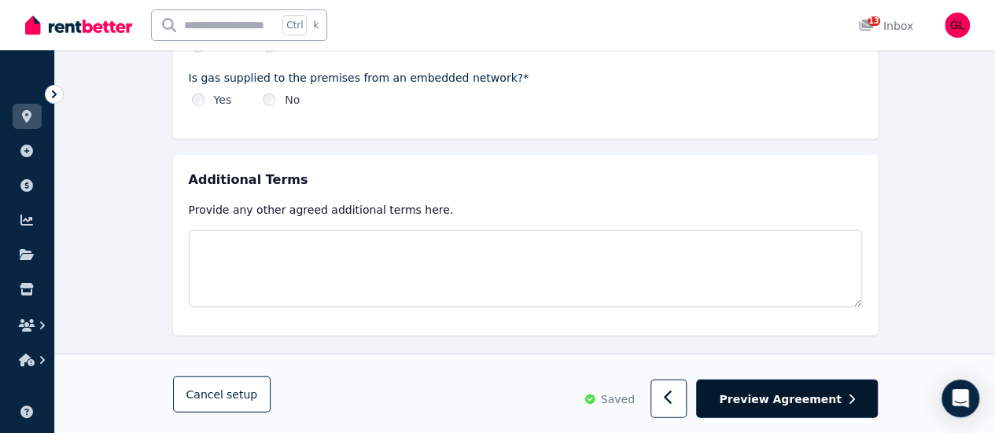
click at [762, 401] on span "Preview Agreement" at bounding box center [780, 399] width 122 height 16
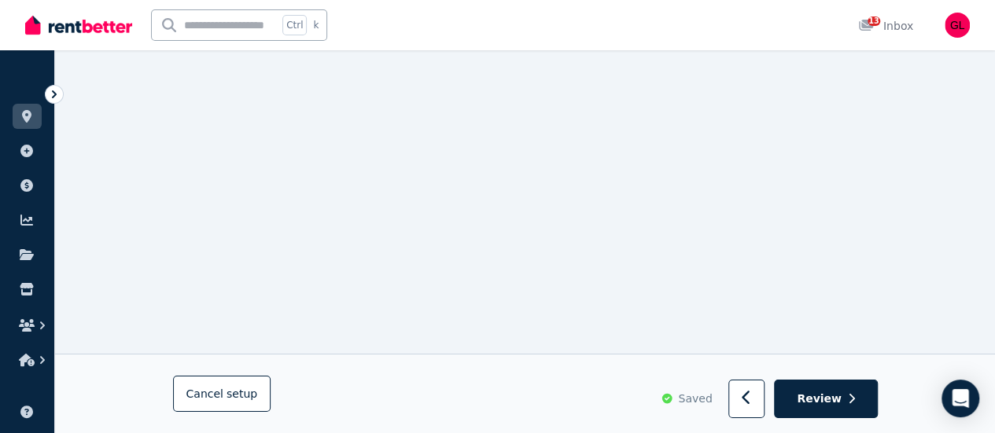
scroll to position [17825, 0]
click at [821, 393] on span "Review" at bounding box center [819, 399] width 45 height 16
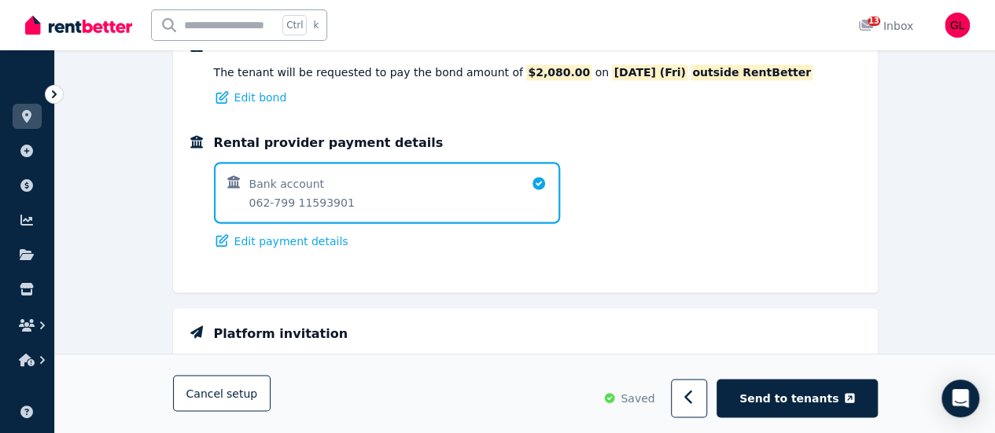
scroll to position [1470, 0]
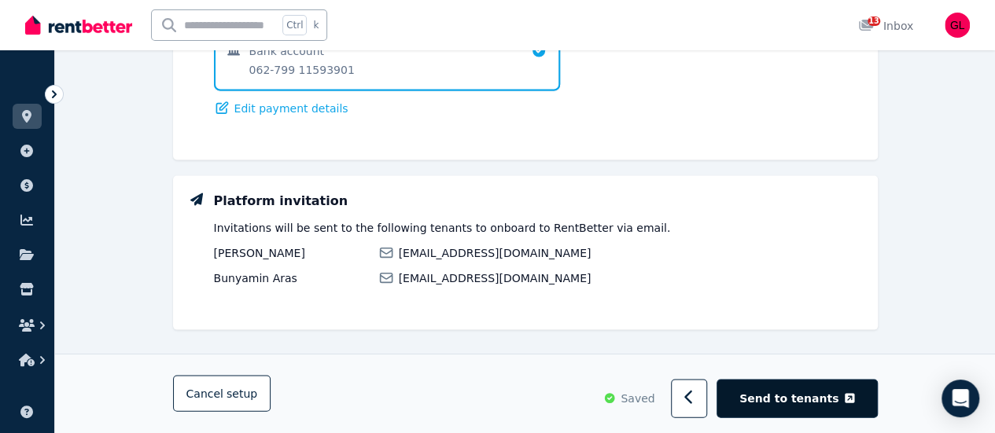
click at [798, 395] on span "Send to tenants" at bounding box center [788, 399] width 99 height 16
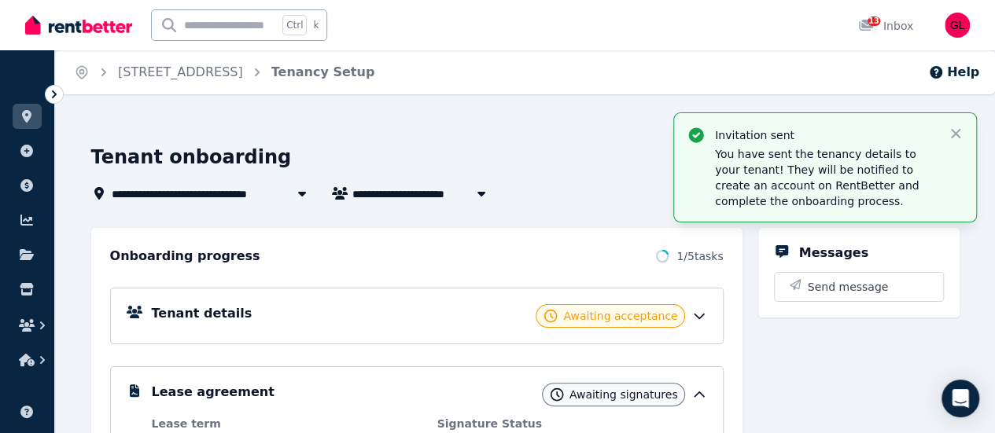
scroll to position [79, 0]
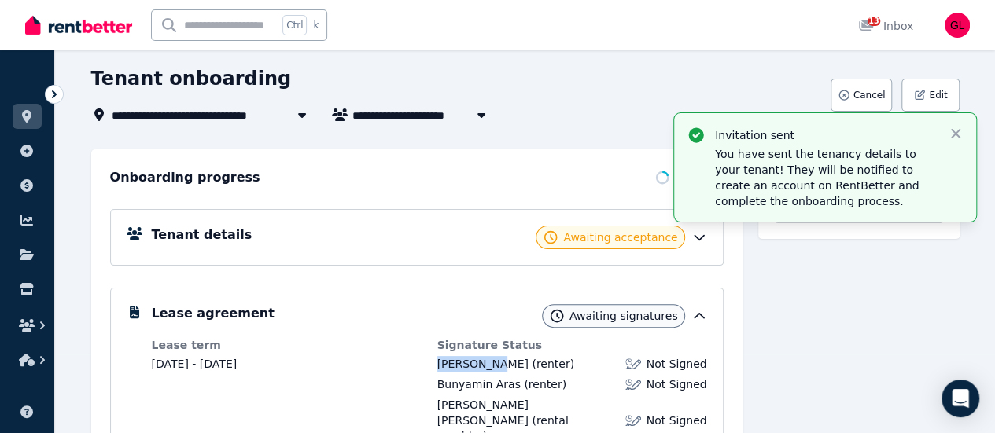
drag, startPoint x: 438, startPoint y: 361, endPoint x: 477, endPoint y: 370, distance: 39.5
click at [477, 370] on div "Filiz Aras (renter)" at bounding box center [505, 364] width 137 height 16
copy span "[PERSON_NAME]"
drag, startPoint x: 437, startPoint y: 382, endPoint x: 483, endPoint y: 385, distance: 45.7
click at [483, 385] on span "Bunyamin Aras" at bounding box center [478, 384] width 83 height 13
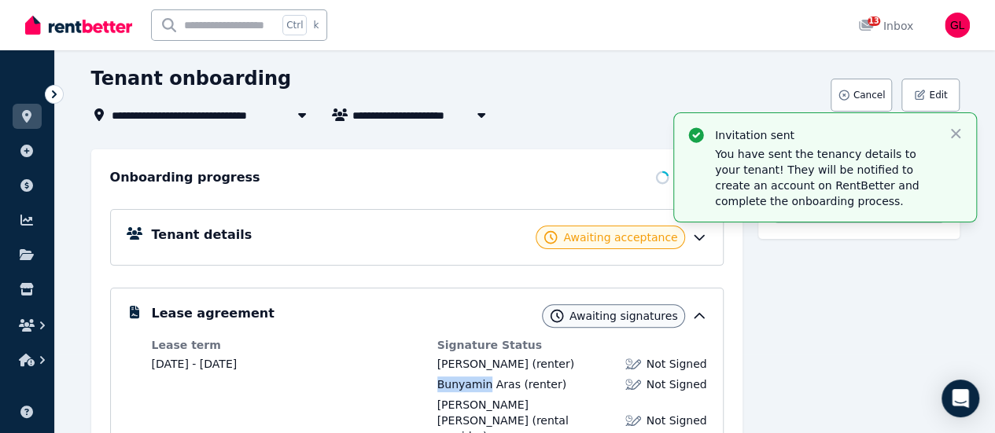
copy span "Bunyamin"
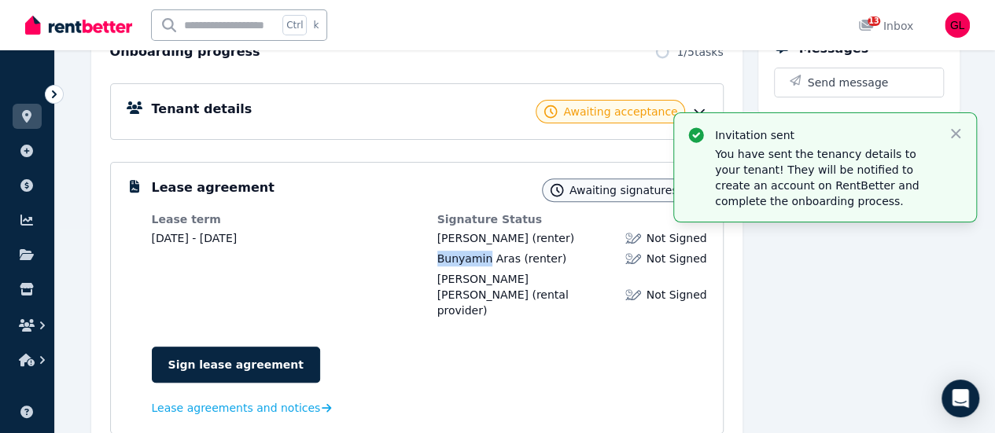
scroll to position [80, 0]
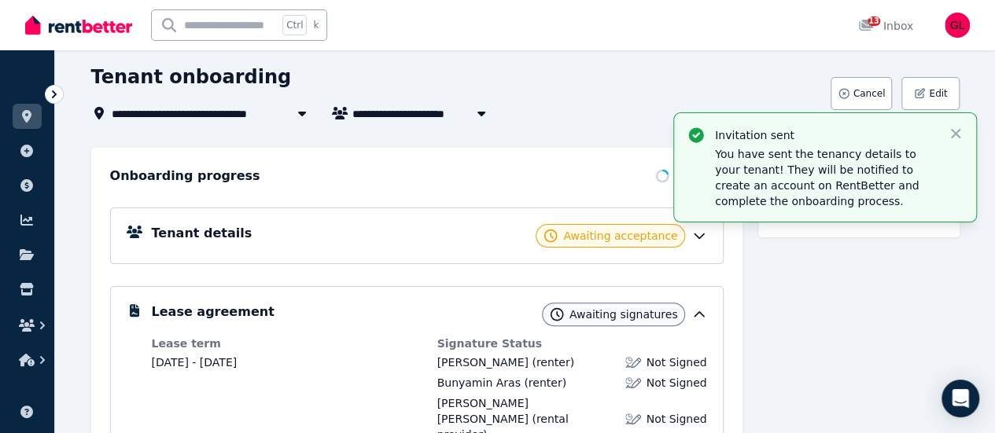
click at [695, 235] on icon at bounding box center [699, 236] width 9 height 5
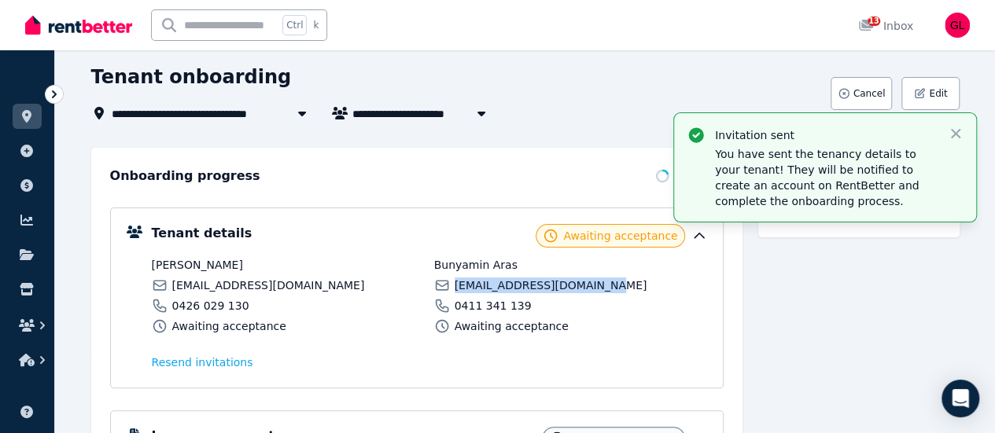
drag, startPoint x: 455, startPoint y: 285, endPoint x: 592, endPoint y: 282, distance: 137.7
click at [592, 282] on span "[EMAIL_ADDRESS][DOMAIN_NAME]" at bounding box center [551, 286] width 193 height 16
copy span "[EMAIL_ADDRESS][DOMAIN_NAME]"
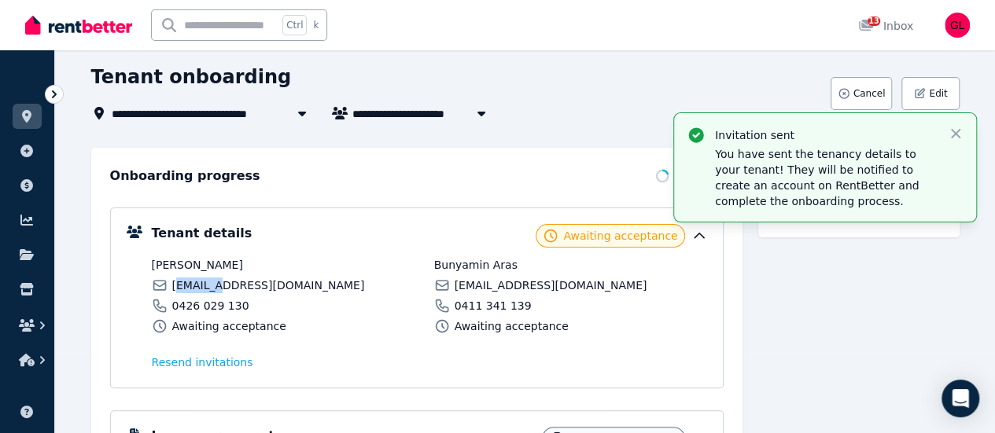
drag, startPoint x: 173, startPoint y: 285, endPoint x: 203, endPoint y: 283, distance: 29.9
click at [203, 283] on span "[EMAIL_ADDRESS][DOMAIN_NAME]" at bounding box center [268, 286] width 193 height 16
drag, startPoint x: 288, startPoint y: 287, endPoint x: 171, endPoint y: 291, distance: 117.3
click at [171, 291] on div "[EMAIL_ADDRESS][DOMAIN_NAME]" at bounding box center [288, 286] width 273 height 16
copy span "[EMAIL_ADDRESS][DOMAIN_NAME]"
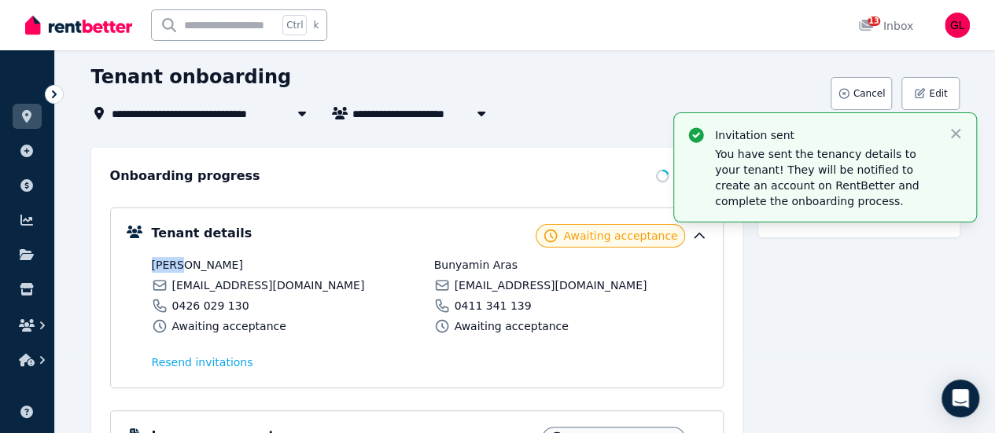
drag, startPoint x: 151, startPoint y: 264, endPoint x: 168, endPoint y: 267, distance: 17.0
click at [168, 267] on span "[PERSON_NAME]" at bounding box center [288, 265] width 273 height 16
copy span "Filiz"
drag, startPoint x: 175, startPoint y: 260, endPoint x: 194, endPoint y: 265, distance: 19.5
click at [194, 265] on span "[PERSON_NAME]" at bounding box center [288, 265] width 273 height 16
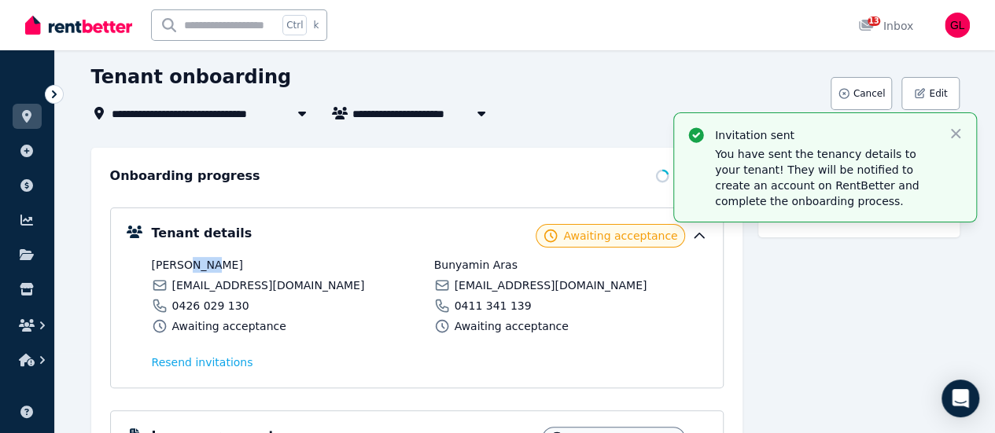
copy span "Aras"
click at [488, 168] on div "Onboarding progress 1 / 5 tasks" at bounding box center [417, 176] width 614 height 19
click at [954, 133] on icon "button" at bounding box center [955, 133] width 9 height 9
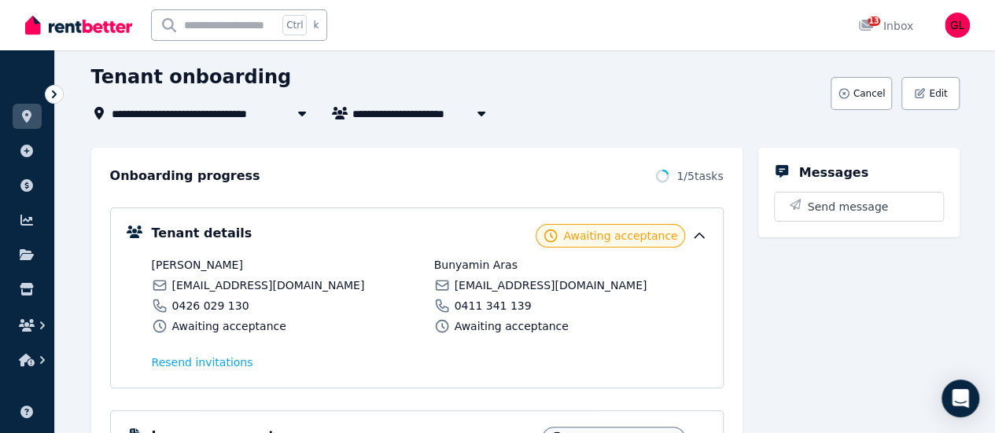
click at [691, 114] on div "**********" at bounding box center [456, 113] width 730 height 19
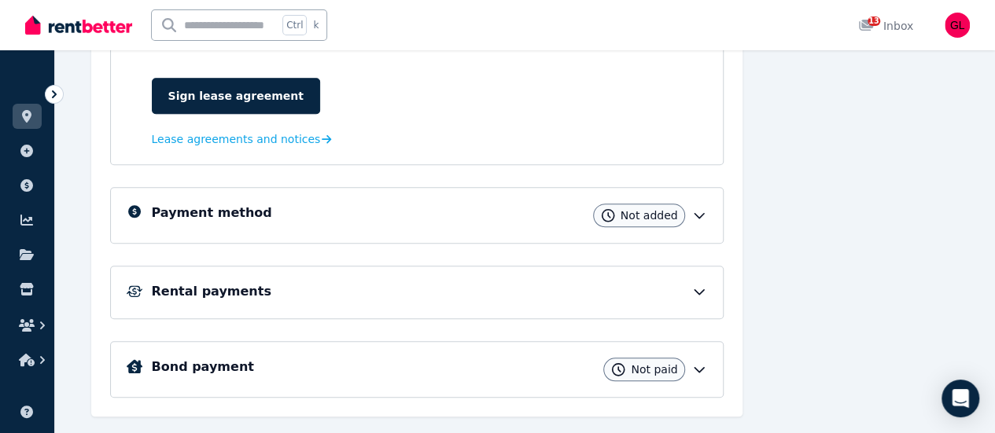
scroll to position [283, 0]
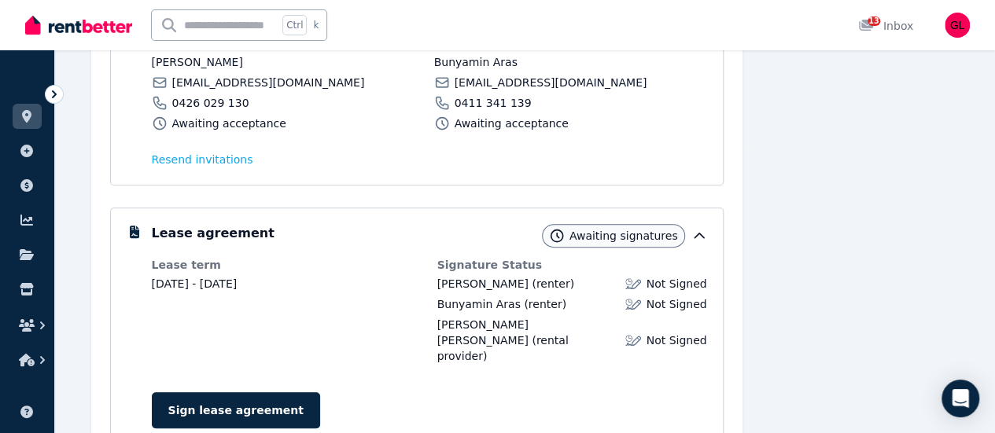
click at [681, 151] on div "Resend invitation s" at bounding box center [429, 155] width 555 height 28
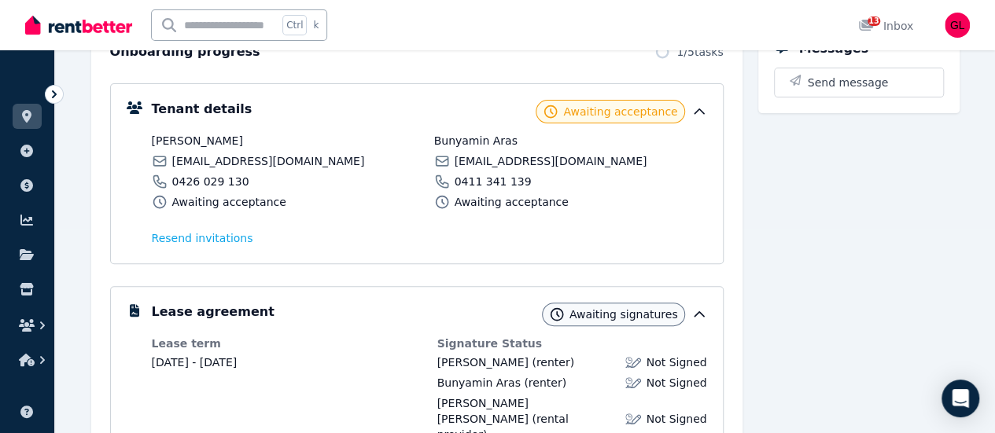
scroll to position [0, 0]
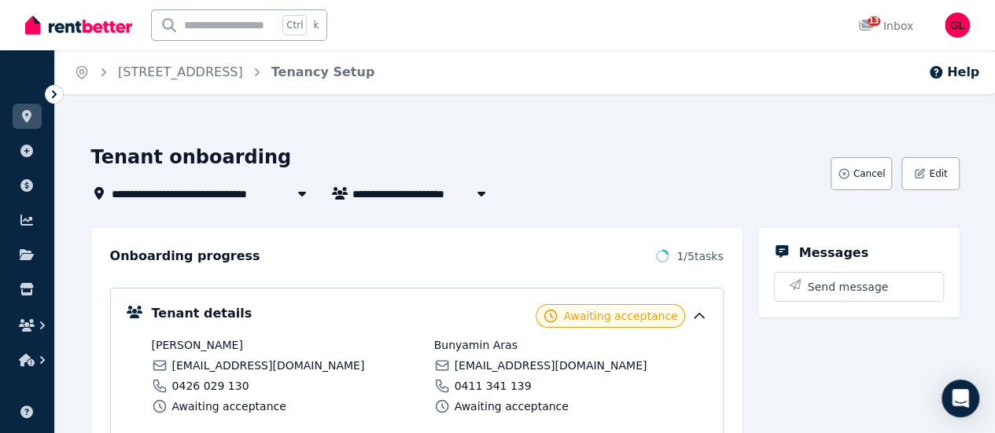
click at [65, 26] on img at bounding box center [78, 25] width 107 height 24
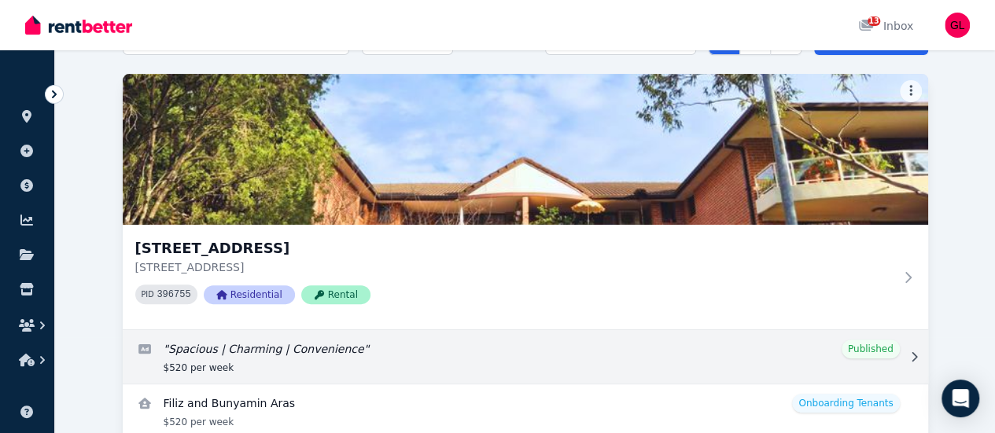
scroll to position [227, 0]
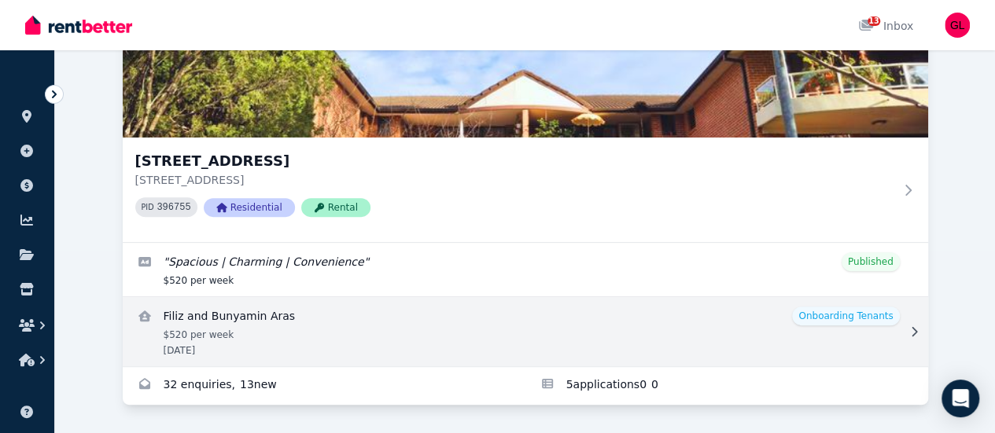
click at [236, 323] on link "View details for Filiz and Bunyamin Aras" at bounding box center [525, 331] width 805 height 69
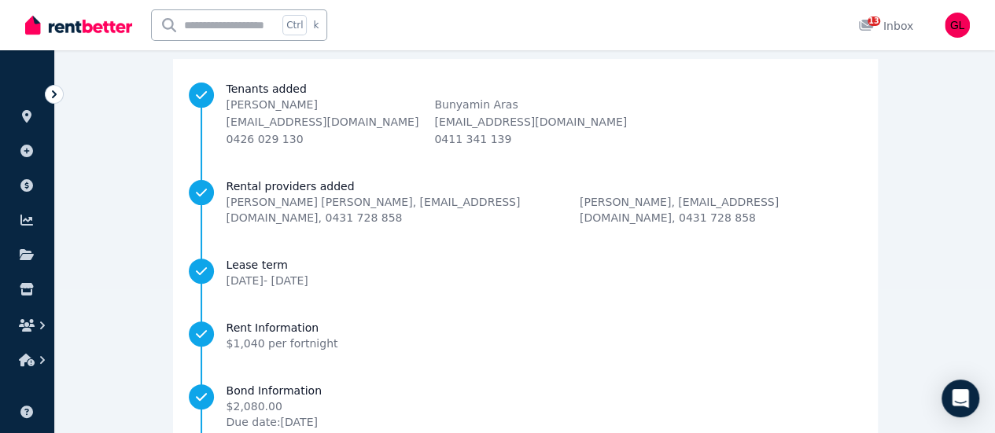
scroll to position [305, 0]
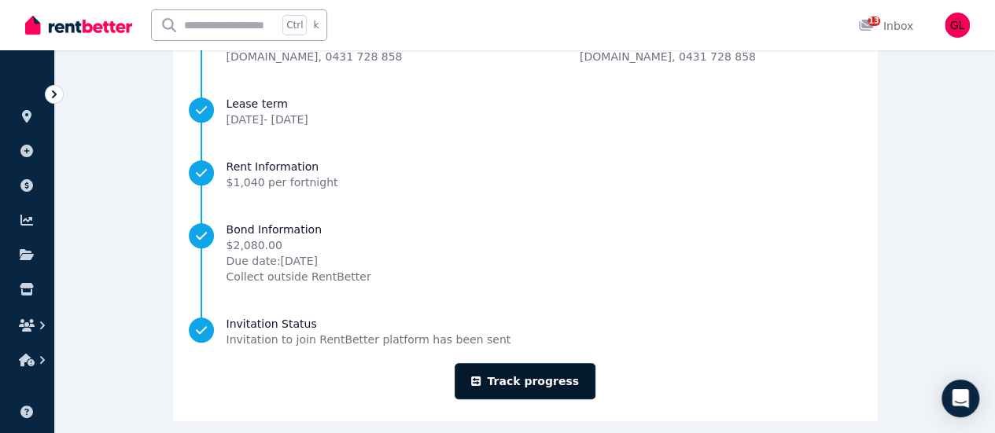
click at [540, 368] on link "Track progress" at bounding box center [525, 381] width 141 height 36
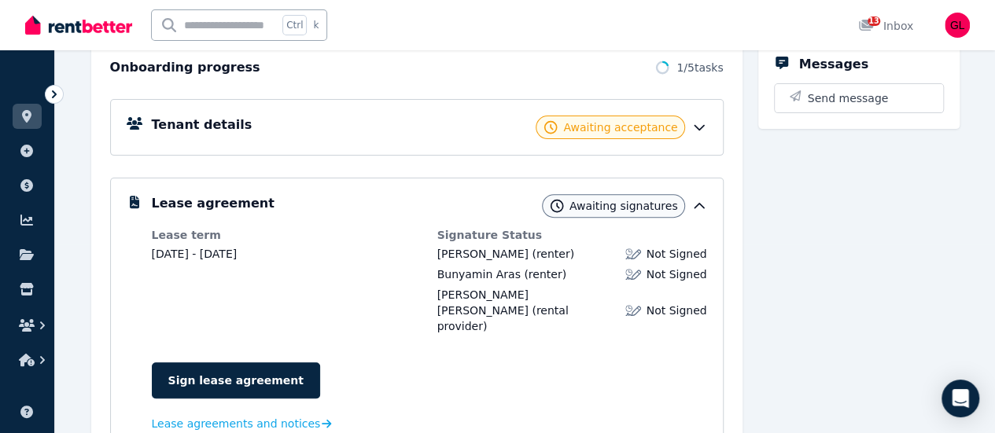
scroll to position [157, 0]
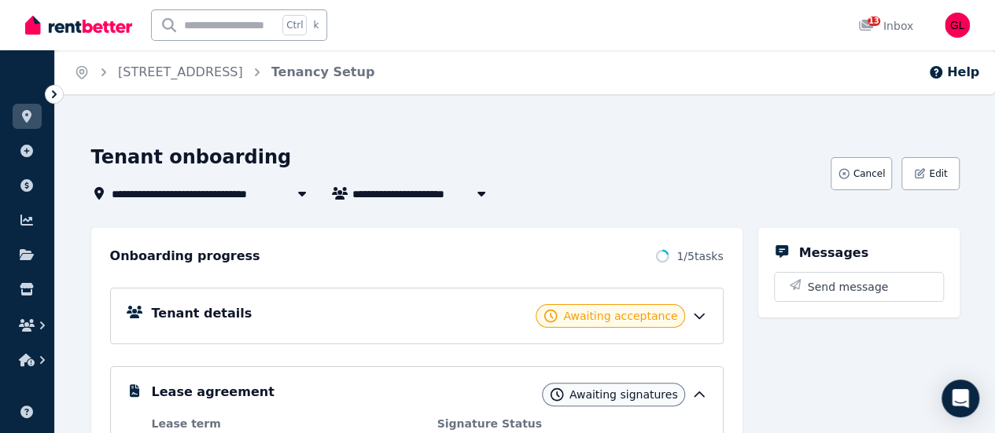
click at [695, 319] on icon at bounding box center [699, 316] width 16 height 16
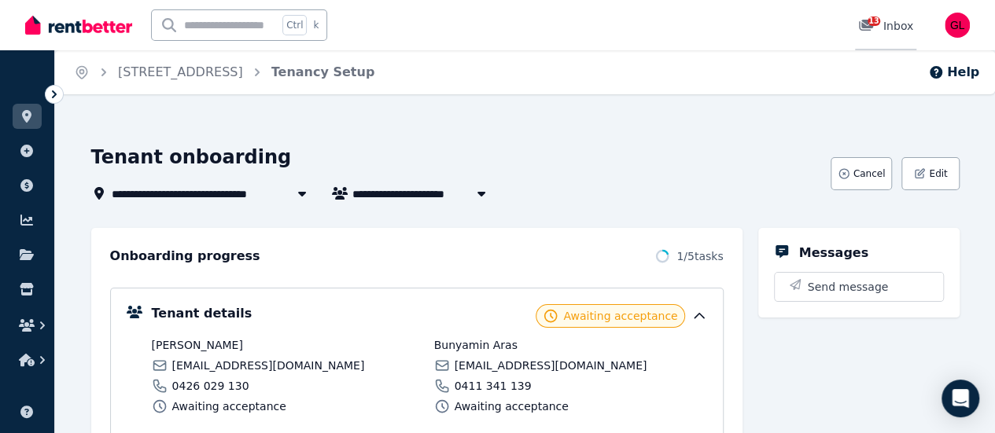
click at [886, 29] on div "13 Inbox" at bounding box center [885, 26] width 55 height 16
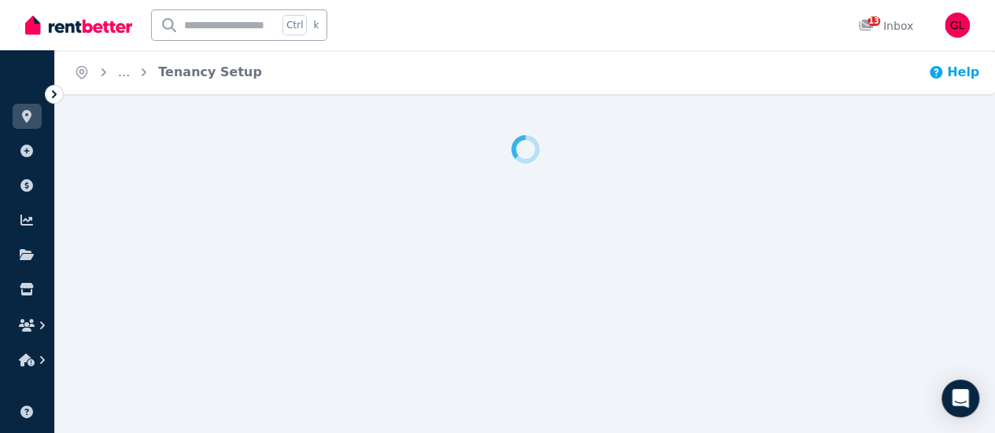
click at [950, 75] on button "Help" at bounding box center [953, 72] width 51 height 19
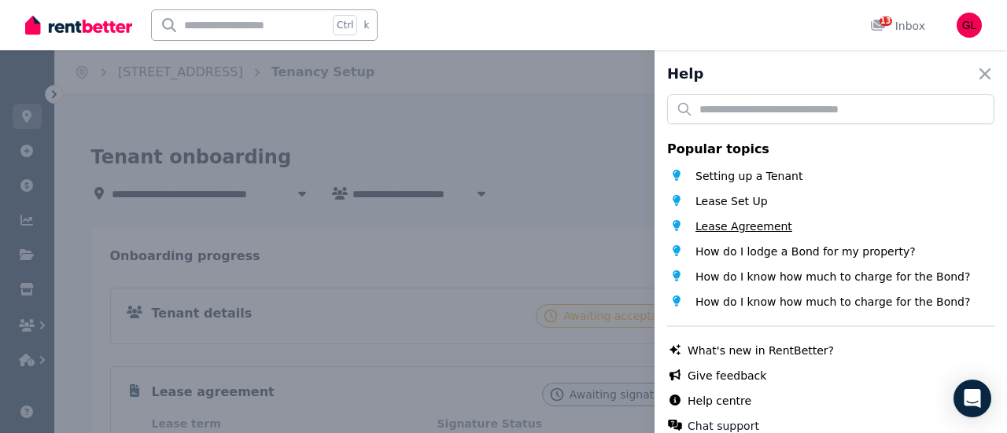
click at [758, 230] on span "Lease Agreement" at bounding box center [743, 227] width 97 height 16
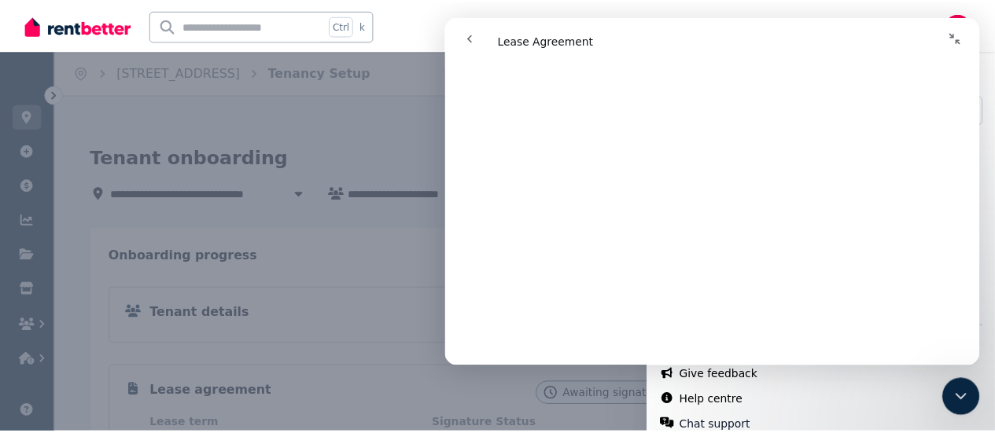
scroll to position [4720, 0]
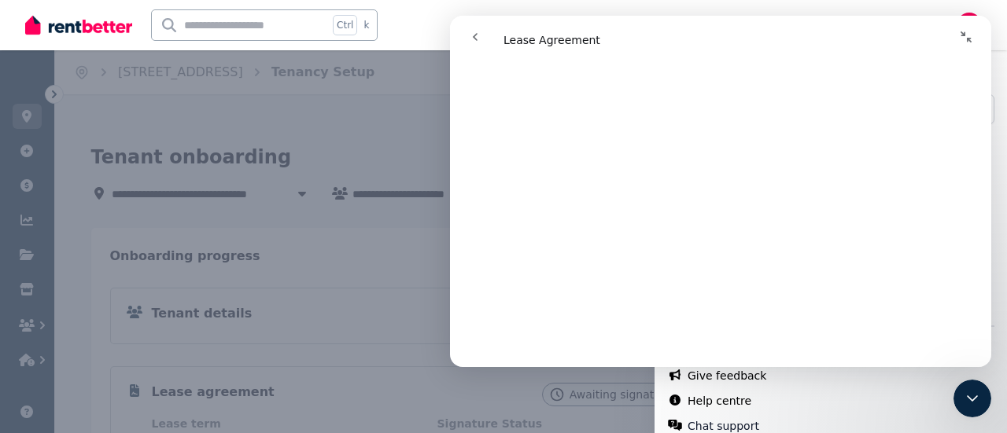
click at [382, 240] on div "Help Close panel Popular topics Setting up a Tenant Lease Set Up Lease Agreemen…" at bounding box center [503, 216] width 1007 height 433
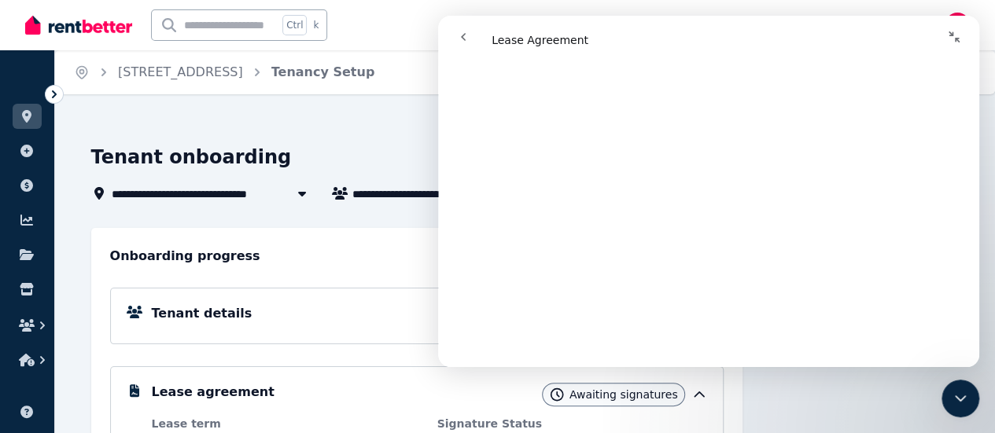
click at [946, 34] on button "Collapse window" at bounding box center [954, 37] width 30 height 30
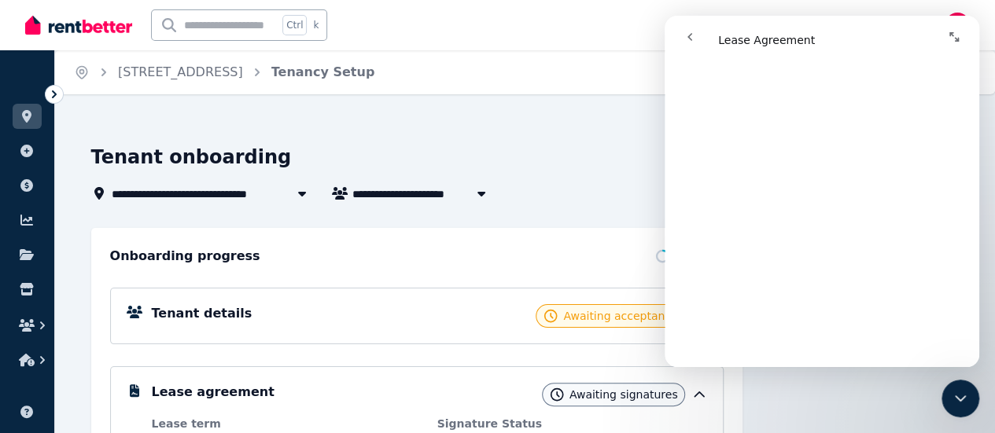
scroll to position [4952, 0]
click at [587, 160] on div "Tenant onboarding" at bounding box center [456, 160] width 730 height 30
click at [691, 31] on icon "go back" at bounding box center [690, 37] width 13 height 13
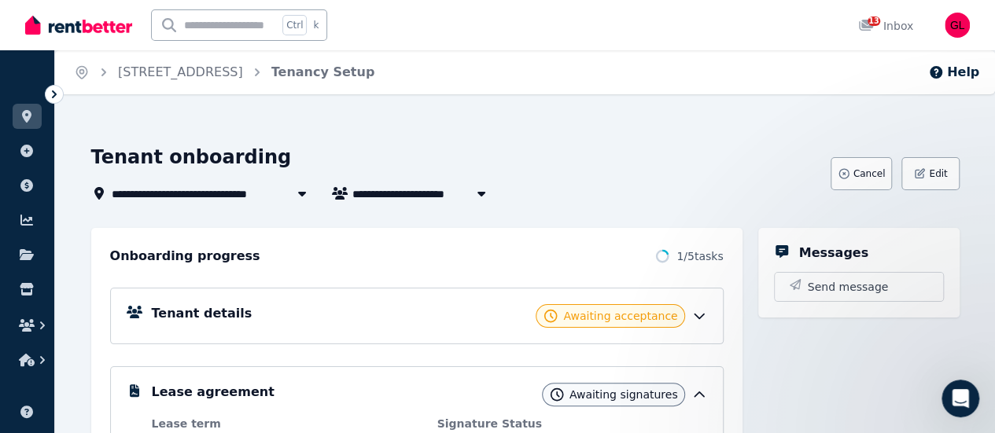
scroll to position [0, 0]
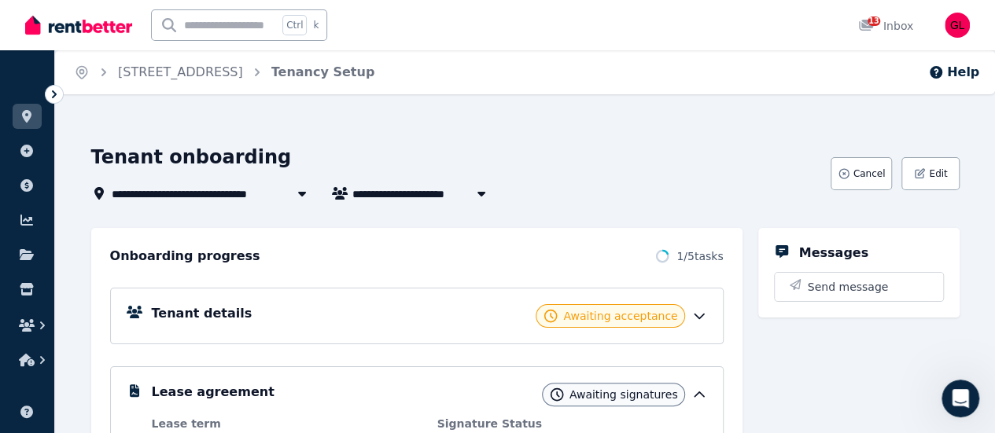
click at [481, 188] on icon "button" at bounding box center [482, 193] width 16 height 13
type input "**********"
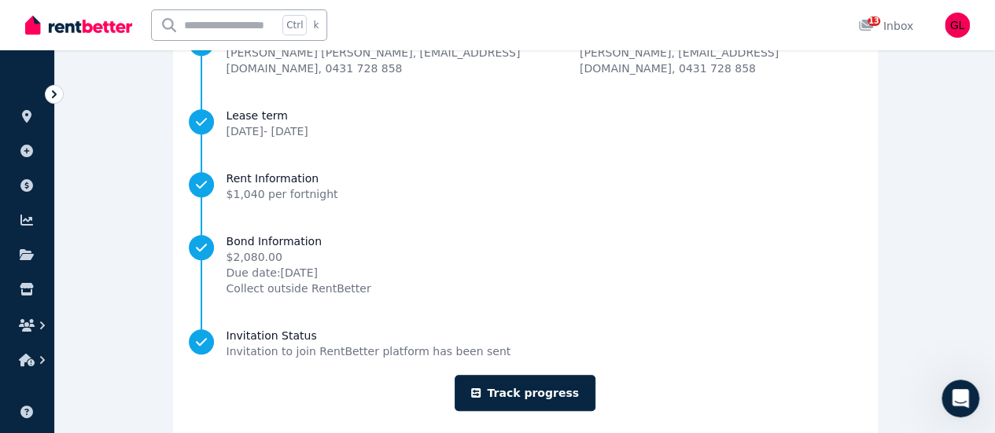
scroll to position [305, 0]
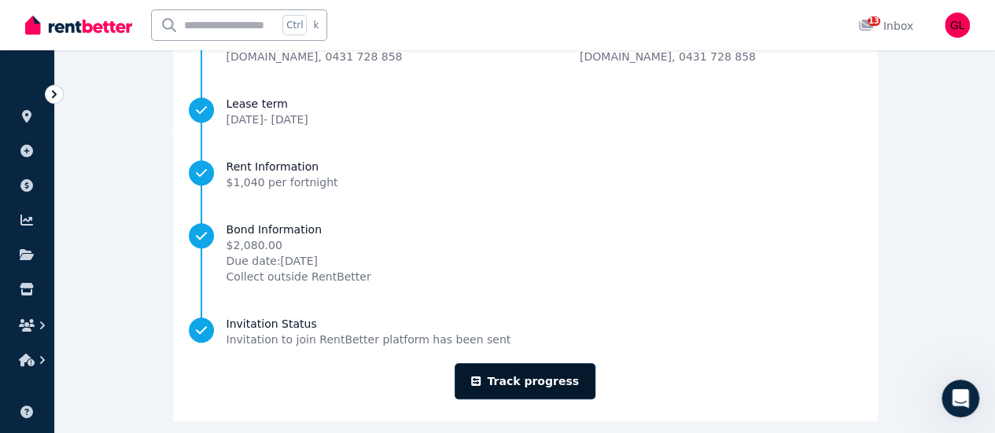
click at [529, 367] on link "Track progress" at bounding box center [525, 381] width 141 height 36
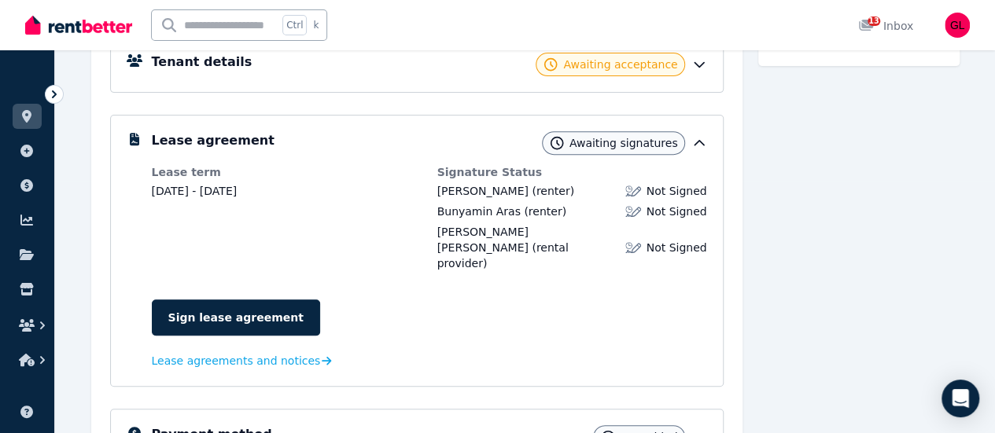
scroll to position [173, 0]
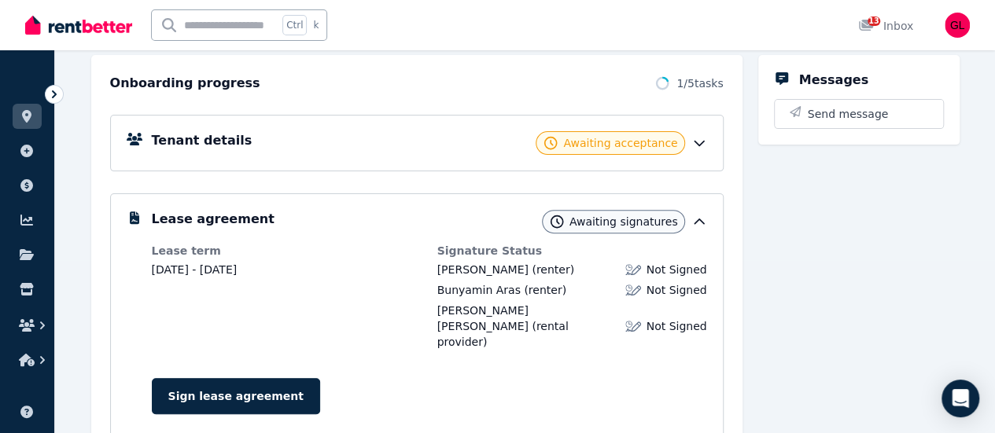
click at [696, 144] on icon at bounding box center [699, 143] width 16 height 16
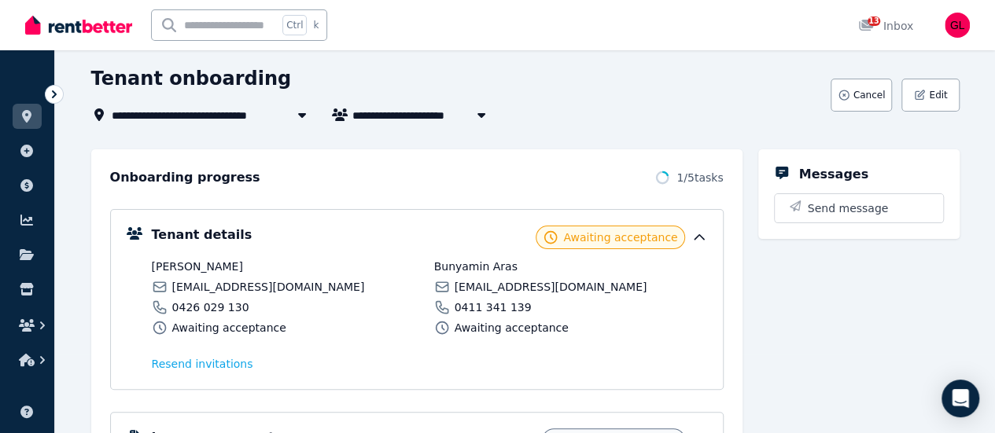
scroll to position [0, 0]
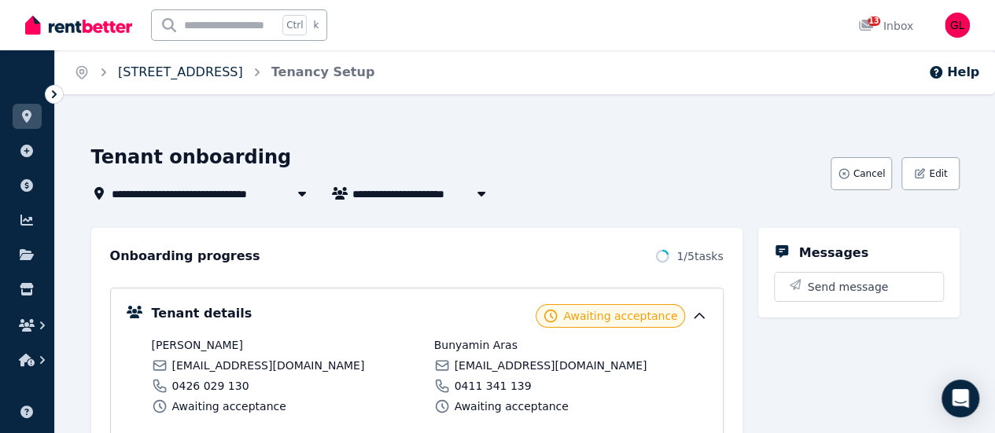
click at [157, 71] on link "[STREET_ADDRESS]" at bounding box center [180, 72] width 125 height 15
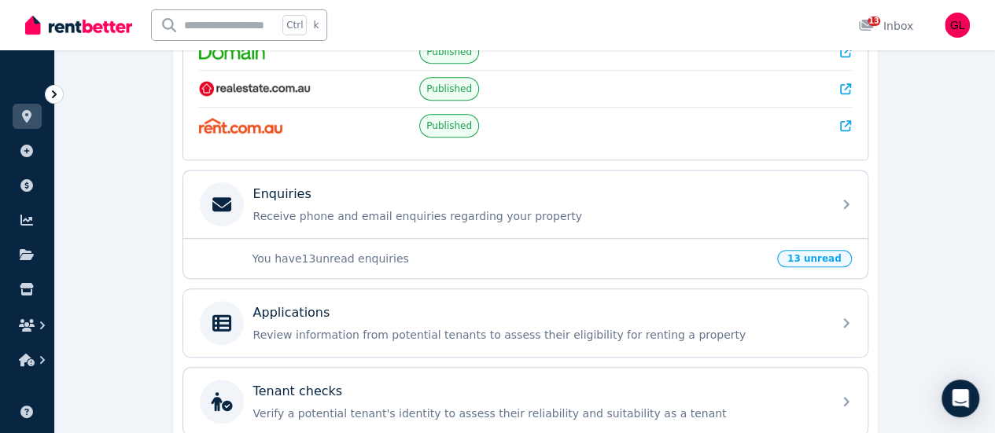
scroll to position [551, 0]
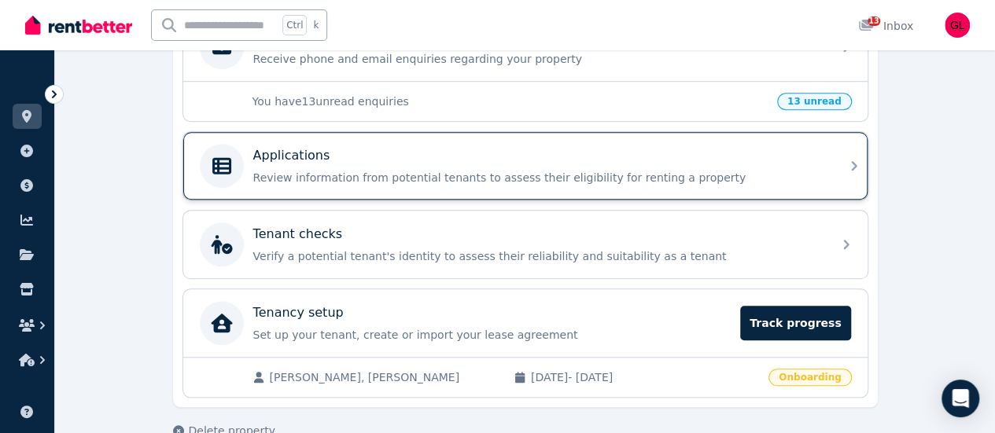
click at [277, 155] on p "Applications" at bounding box center [291, 155] width 77 height 19
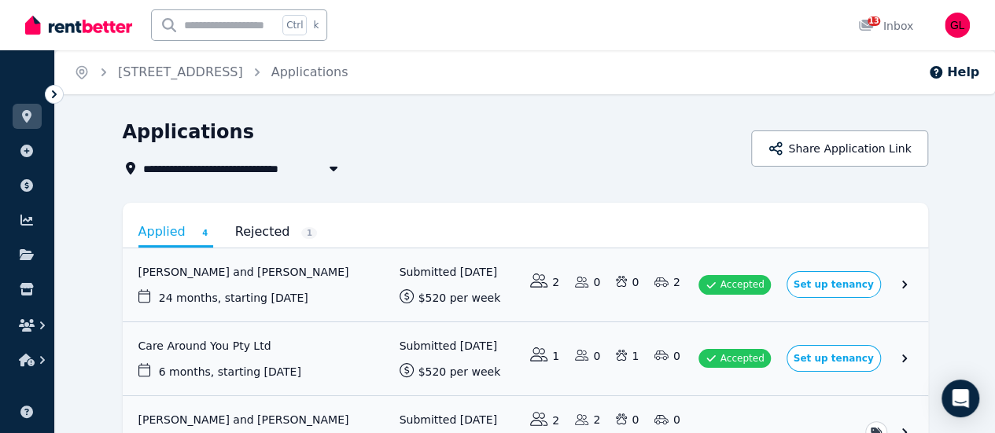
scroll to position [79, 0]
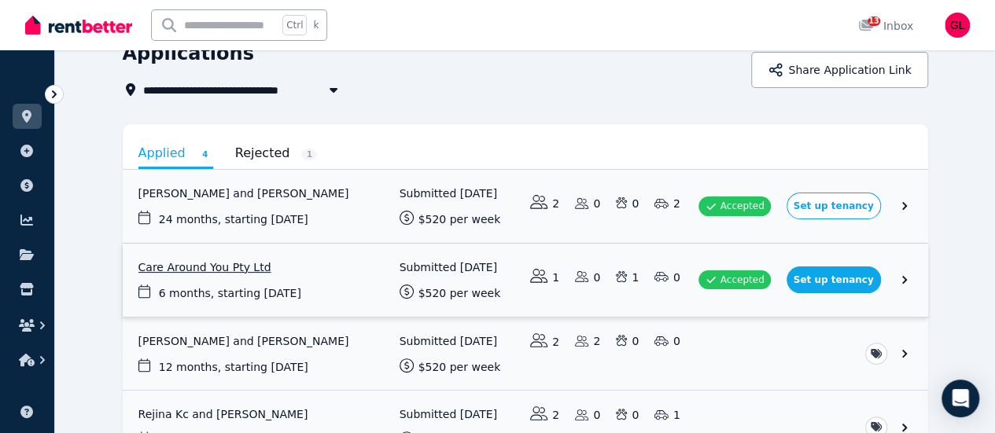
click at [285, 291] on link "View application: Care Around You Pty Ltd" at bounding box center [525, 280] width 805 height 73
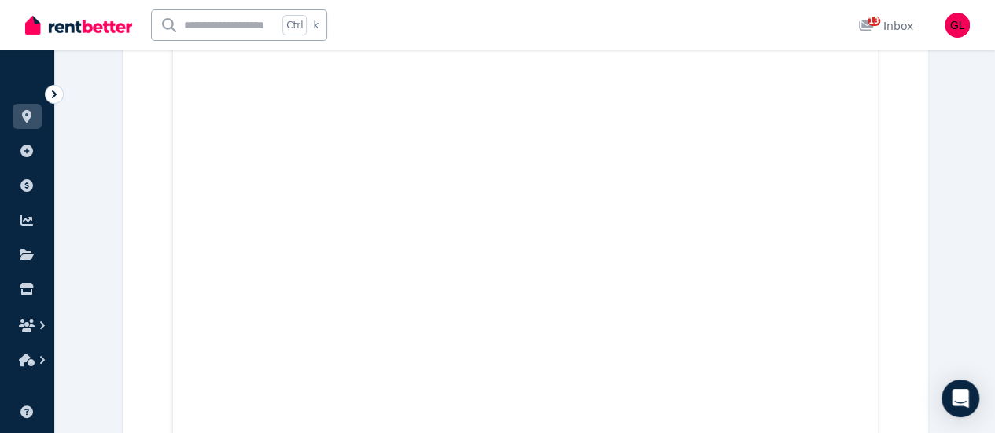
scroll to position [629, 0]
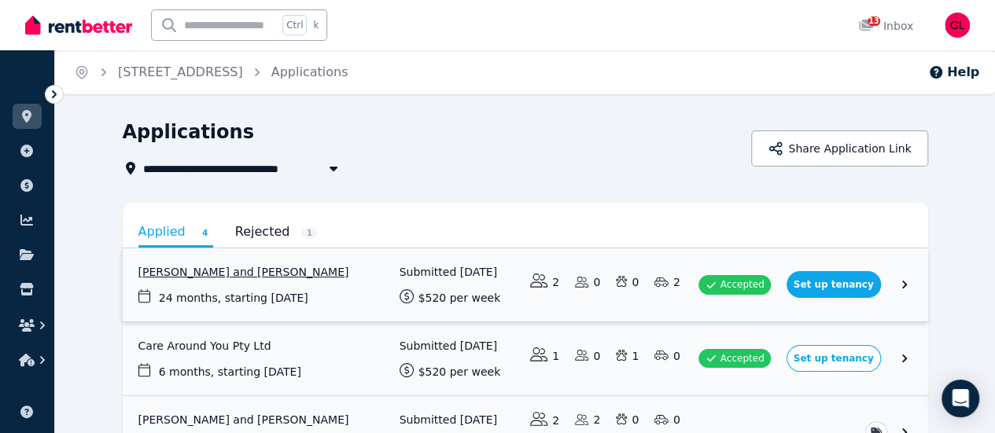
click at [332, 290] on link "View application: Filiz Aras and Bunyamin Aras" at bounding box center [525, 285] width 805 height 73
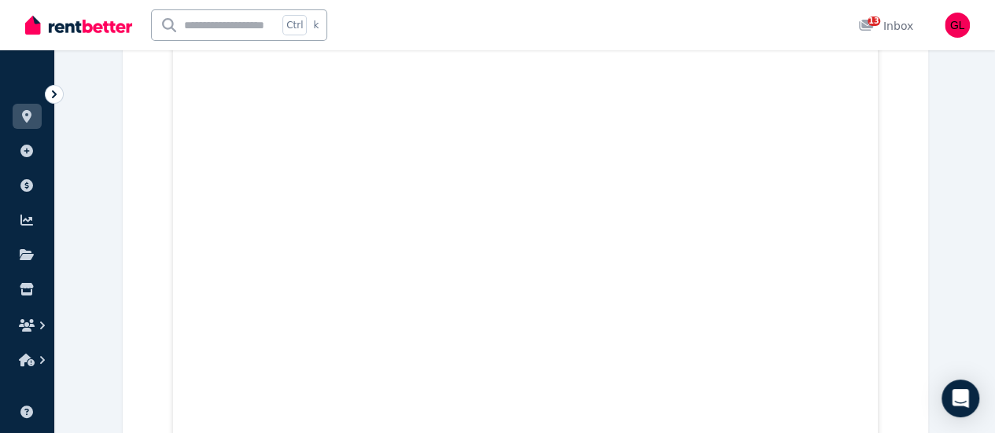
scroll to position [1097, 0]
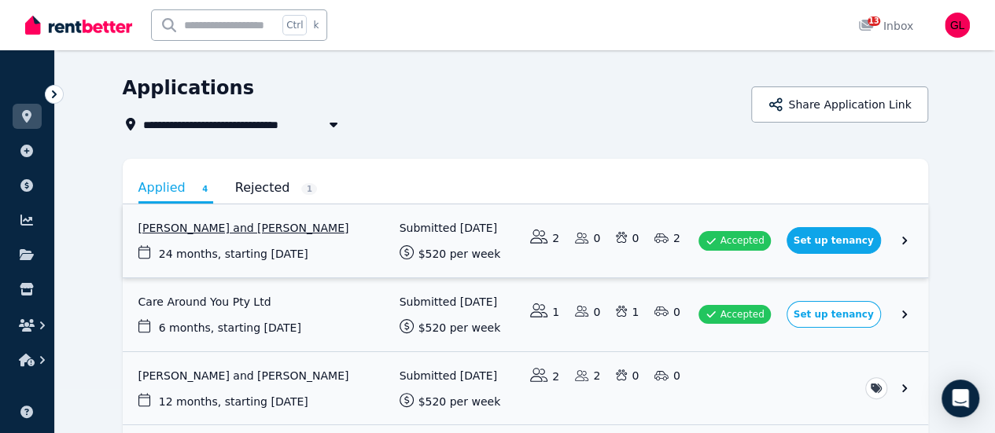
scroll to position [79, 0]
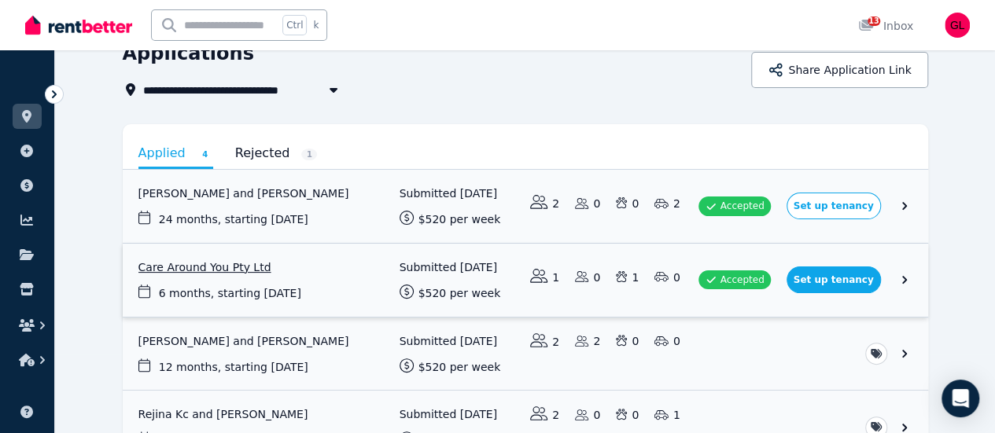
click at [255, 272] on link "View application: Care Around You Pty Ltd" at bounding box center [525, 280] width 805 height 73
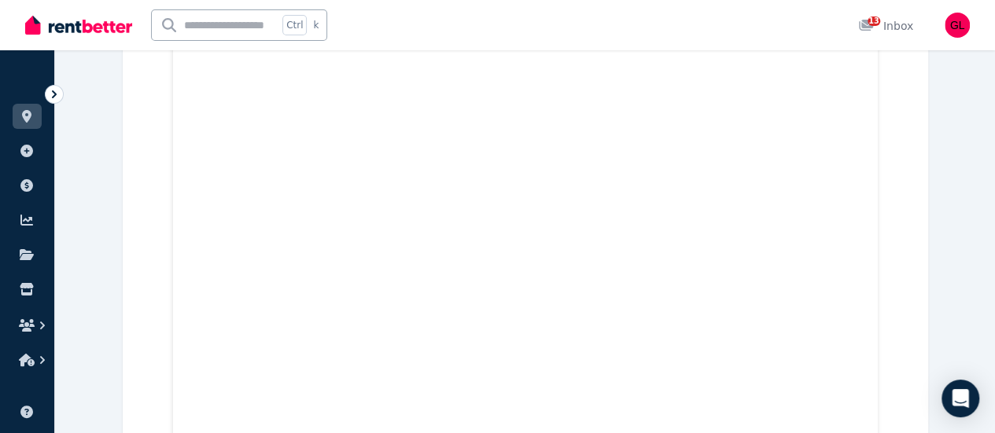
scroll to position [1034, 0]
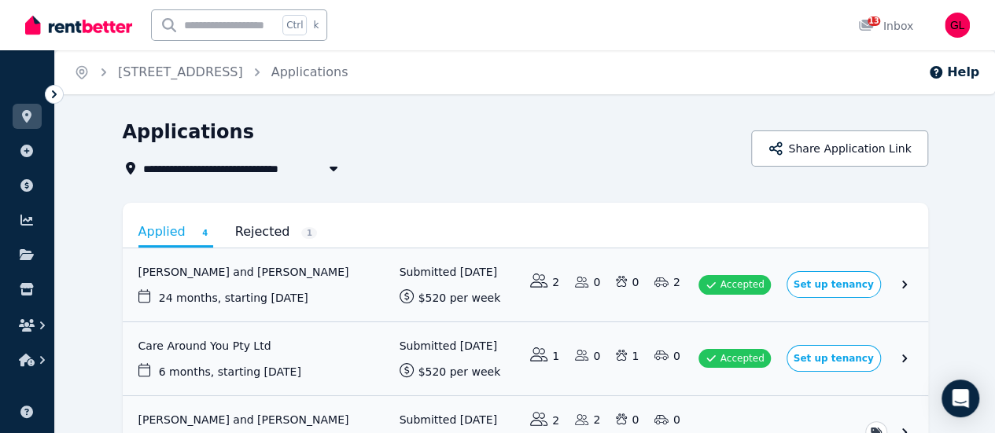
click at [421, 131] on div "Applications" at bounding box center [433, 135] width 620 height 30
click at [928, 356] on link "View application: Care Around You Pty Ltd" at bounding box center [525, 359] width 805 height 73
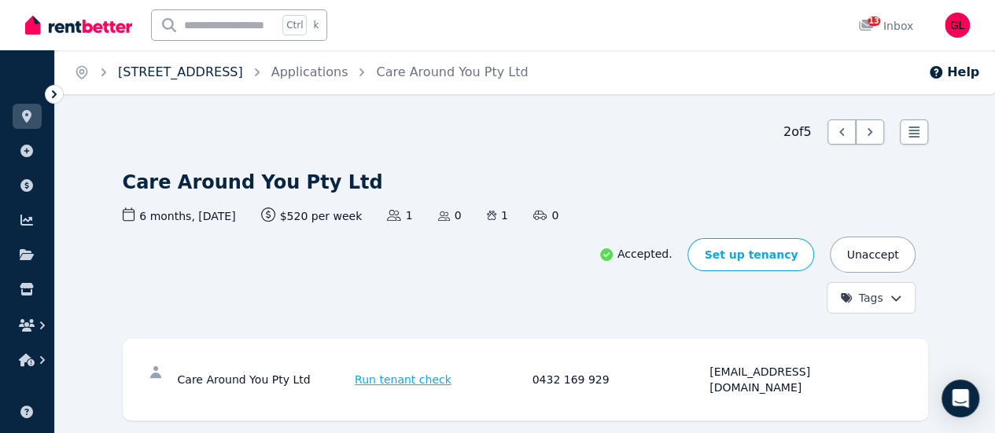
click at [243, 78] on link "[STREET_ADDRESS]" at bounding box center [180, 72] width 125 height 15
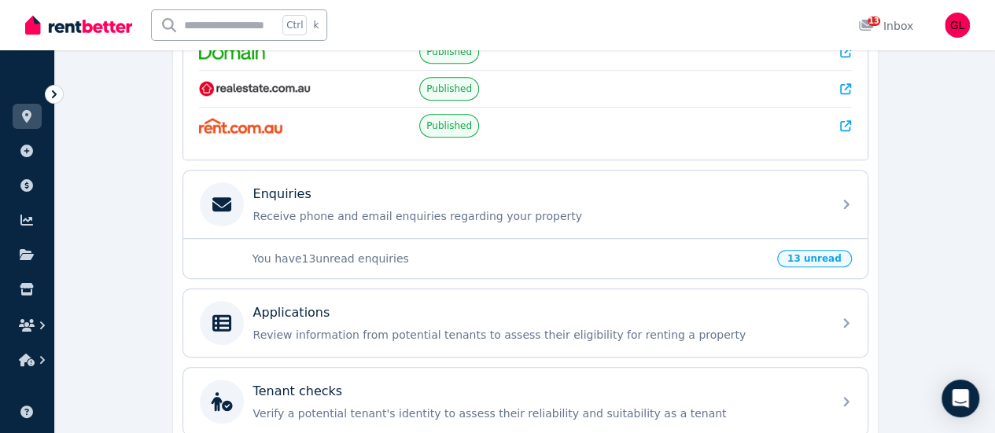
scroll to position [551, 0]
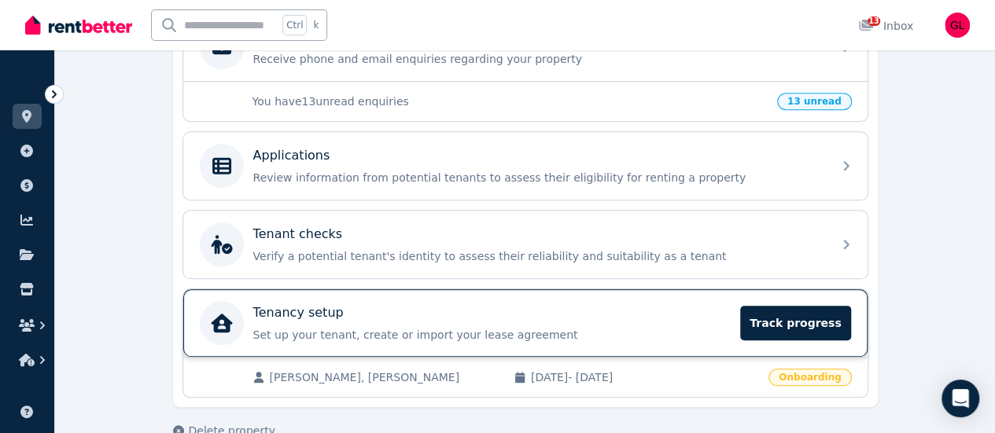
click at [326, 307] on p "Tenancy setup" at bounding box center [298, 313] width 90 height 19
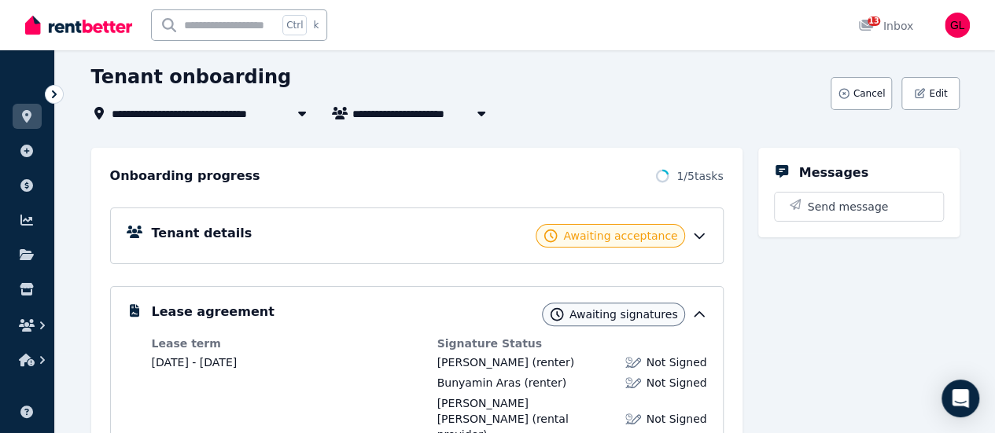
scroll to position [2, 0]
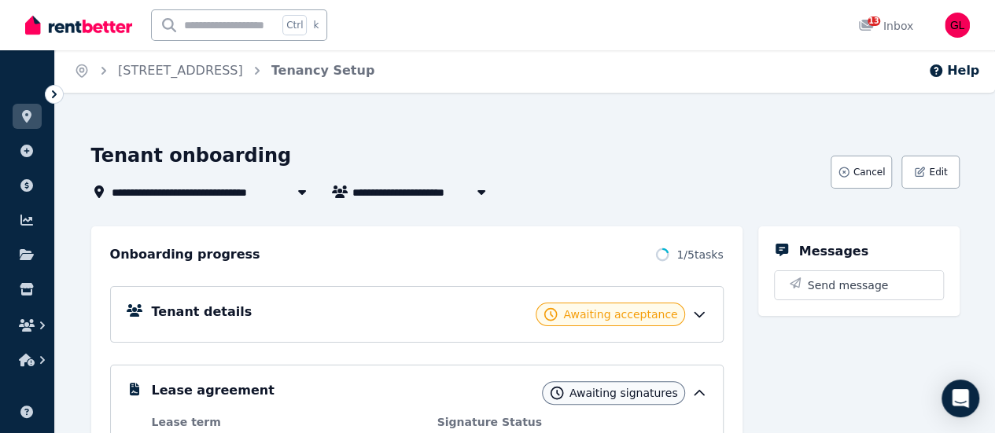
click at [326, 307] on div "Tenant details Awaiting acceptance" at bounding box center [429, 315] width 555 height 24
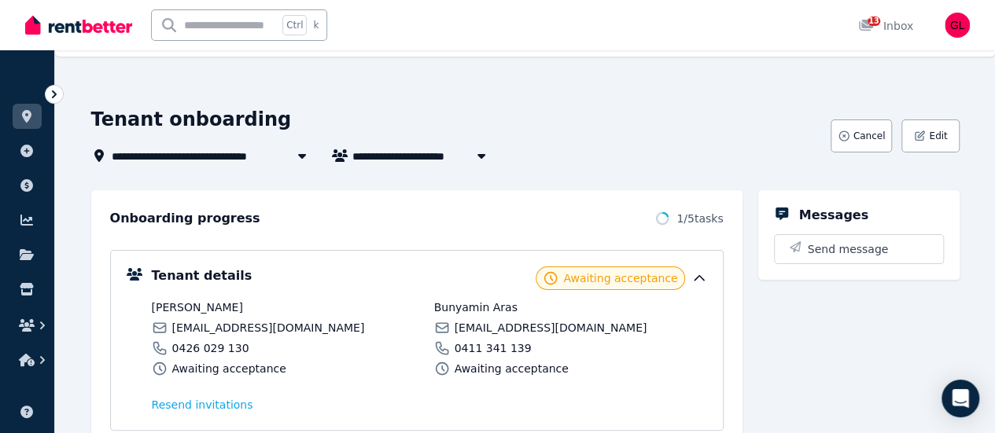
scroll to position [0, 0]
